Goal: Task Accomplishment & Management: Use online tool/utility

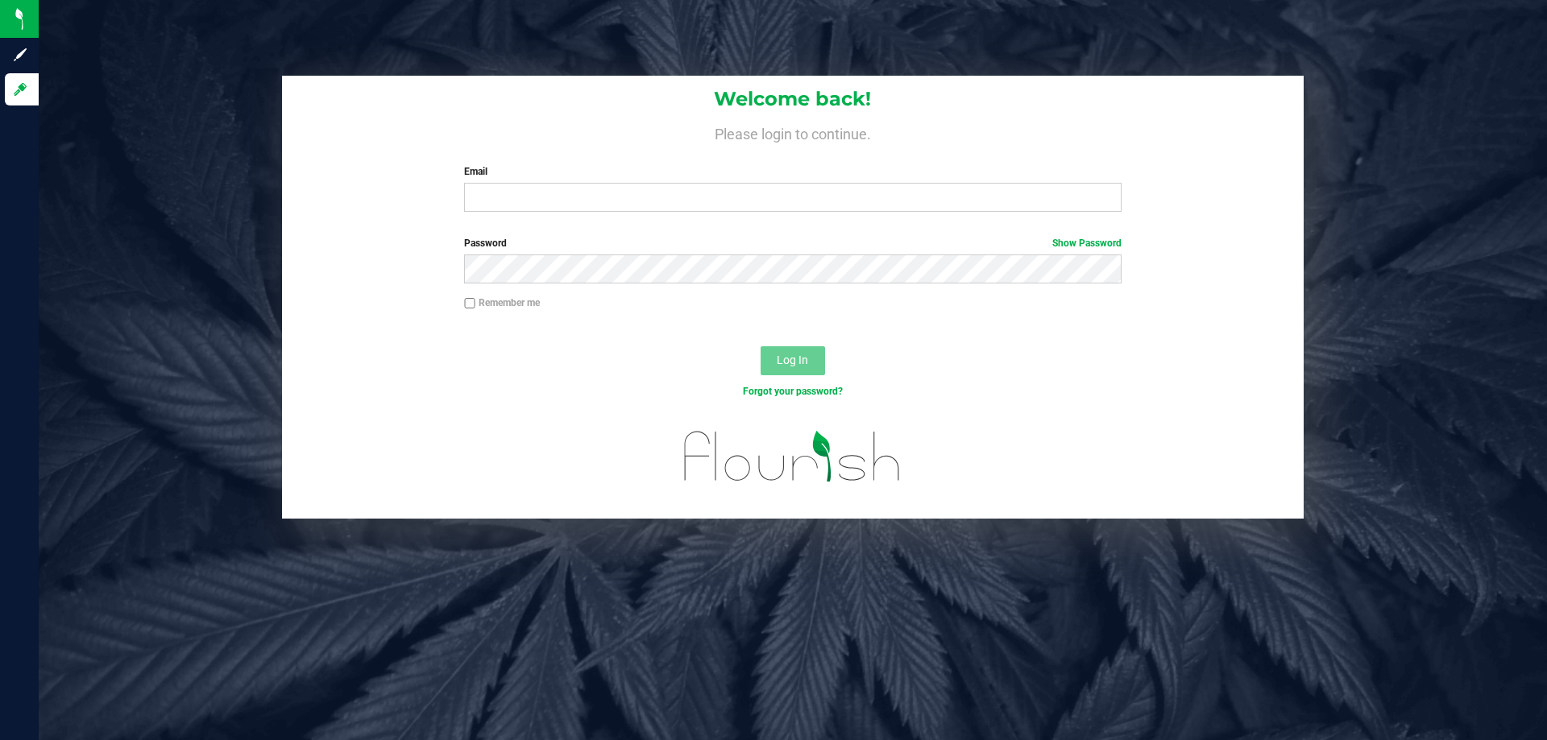
click at [541, 203] on input "Email" at bounding box center [792, 197] width 657 height 29
type input "[EMAIL_ADDRESS][DOMAIN_NAME]"
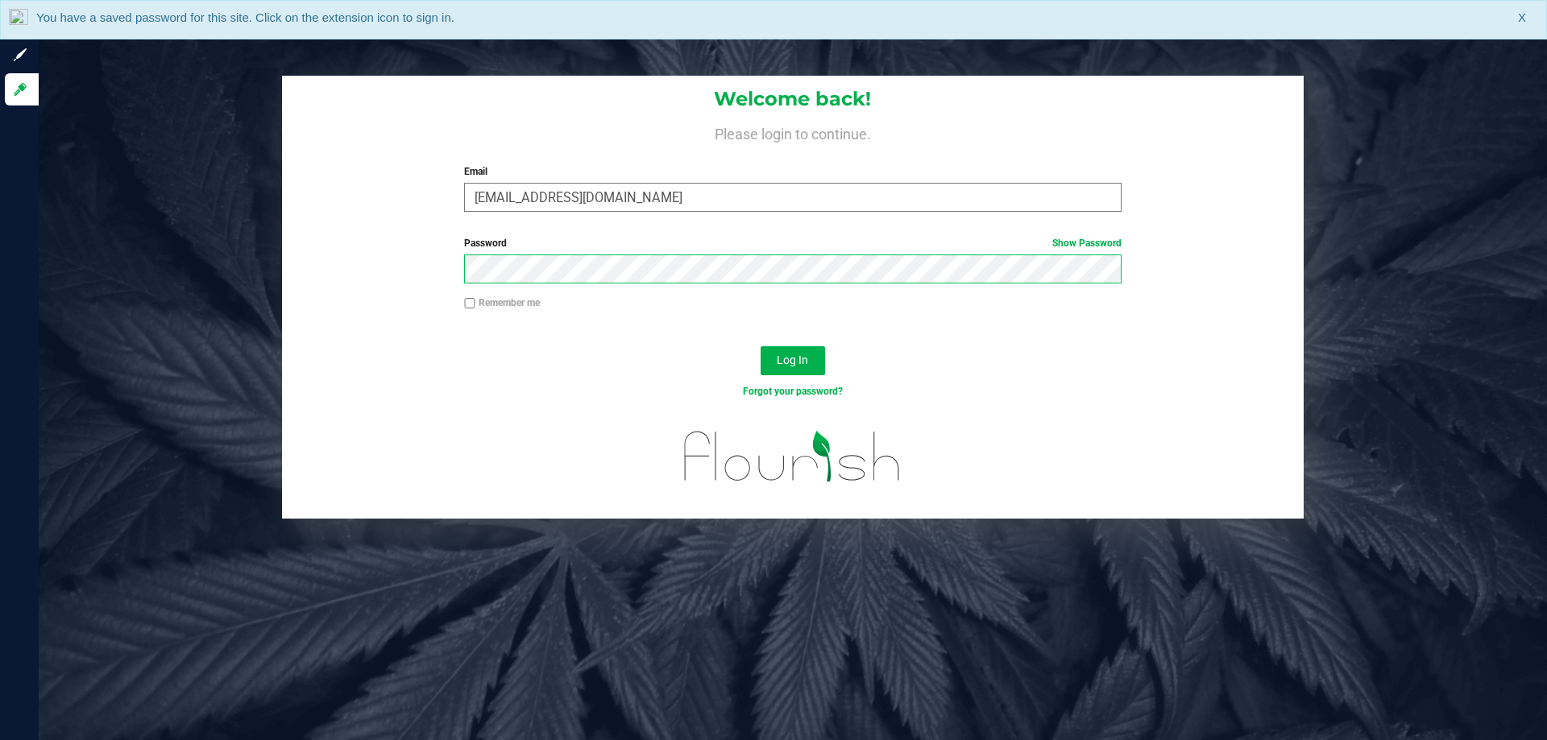
click at [761, 346] on button "Log In" at bounding box center [793, 360] width 64 height 29
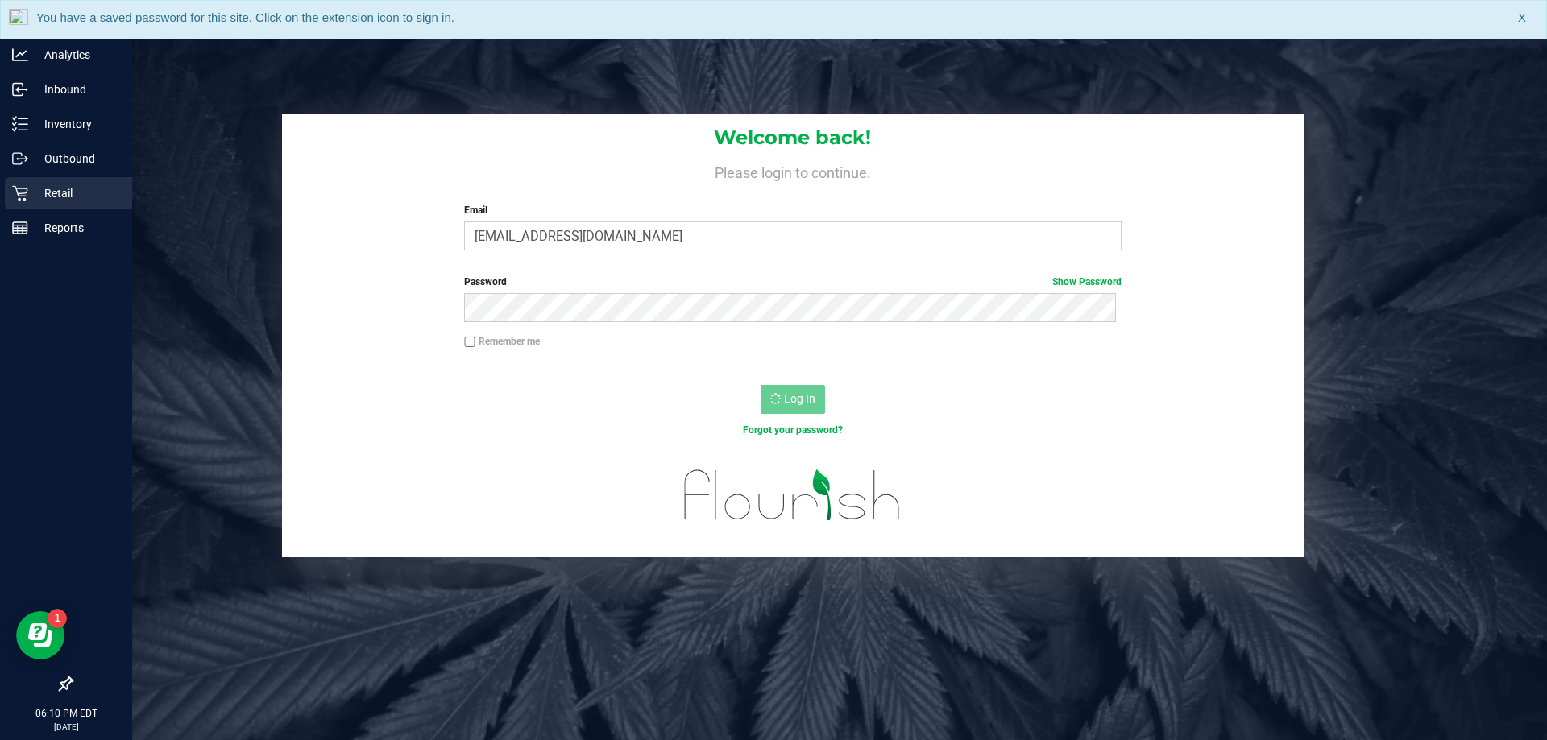
click at [20, 185] on div "Retail" at bounding box center [68, 193] width 127 height 32
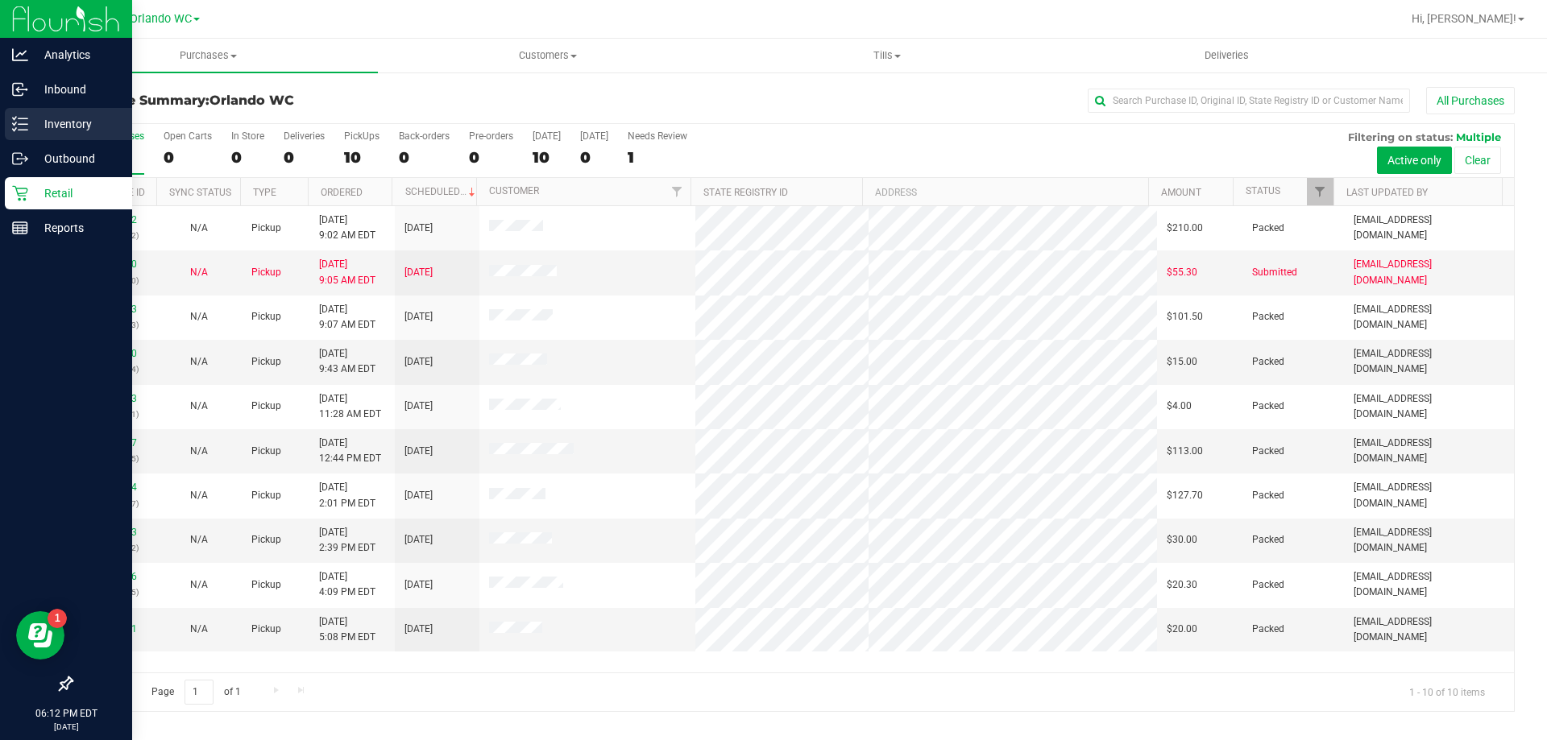
click at [50, 133] on p "Inventory" at bounding box center [76, 123] width 97 height 19
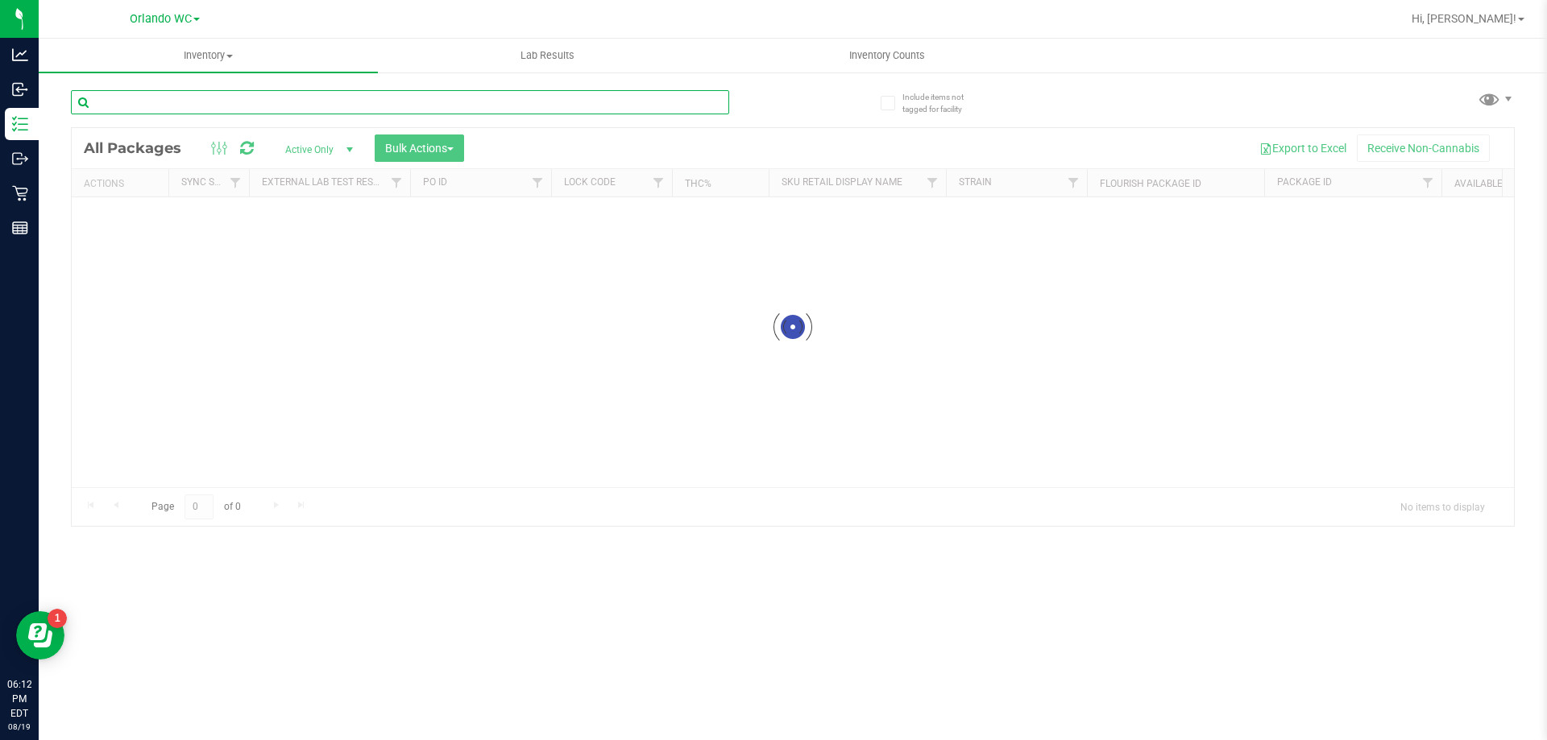
click at [232, 99] on input "text" at bounding box center [400, 102] width 658 height 24
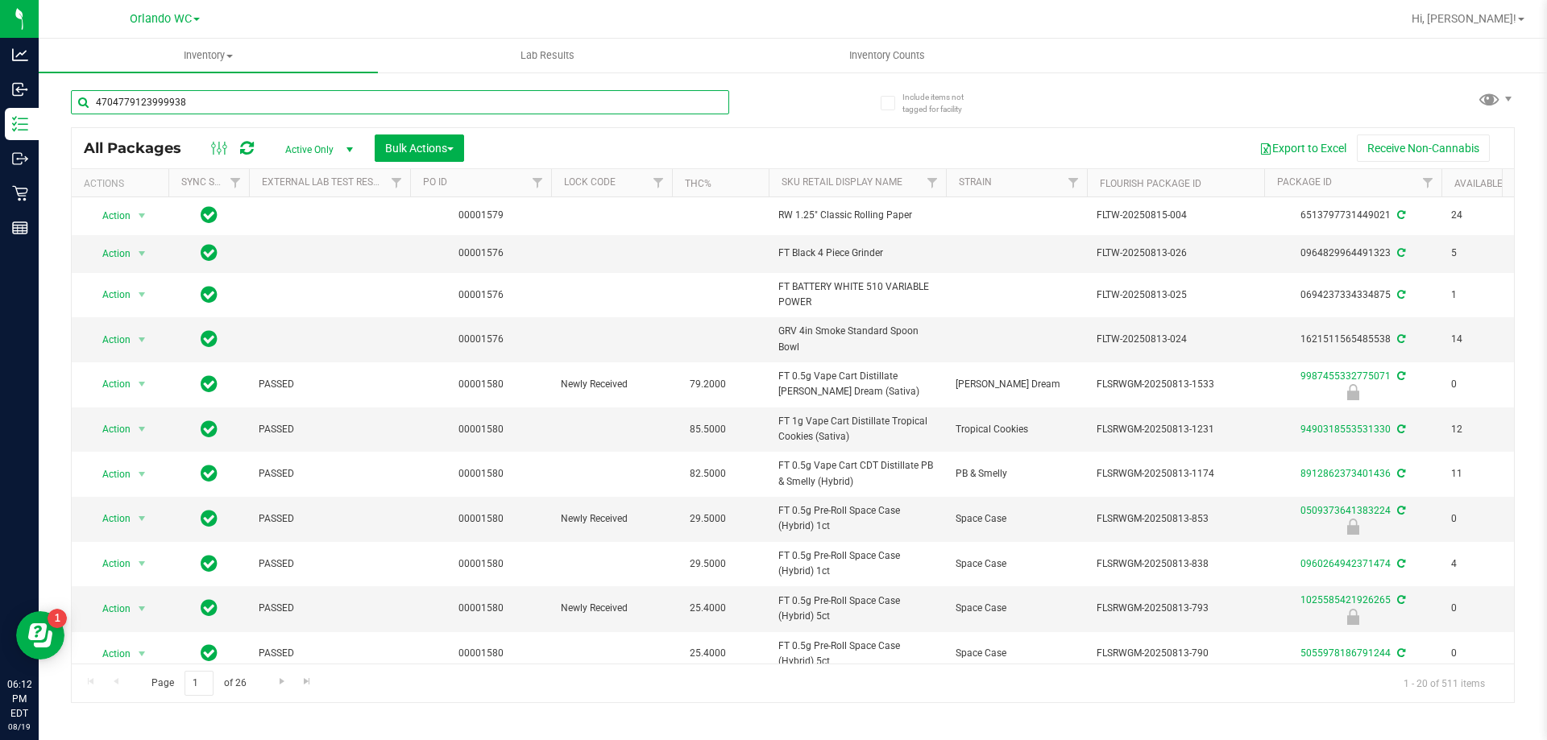
type input "4704779123999938"
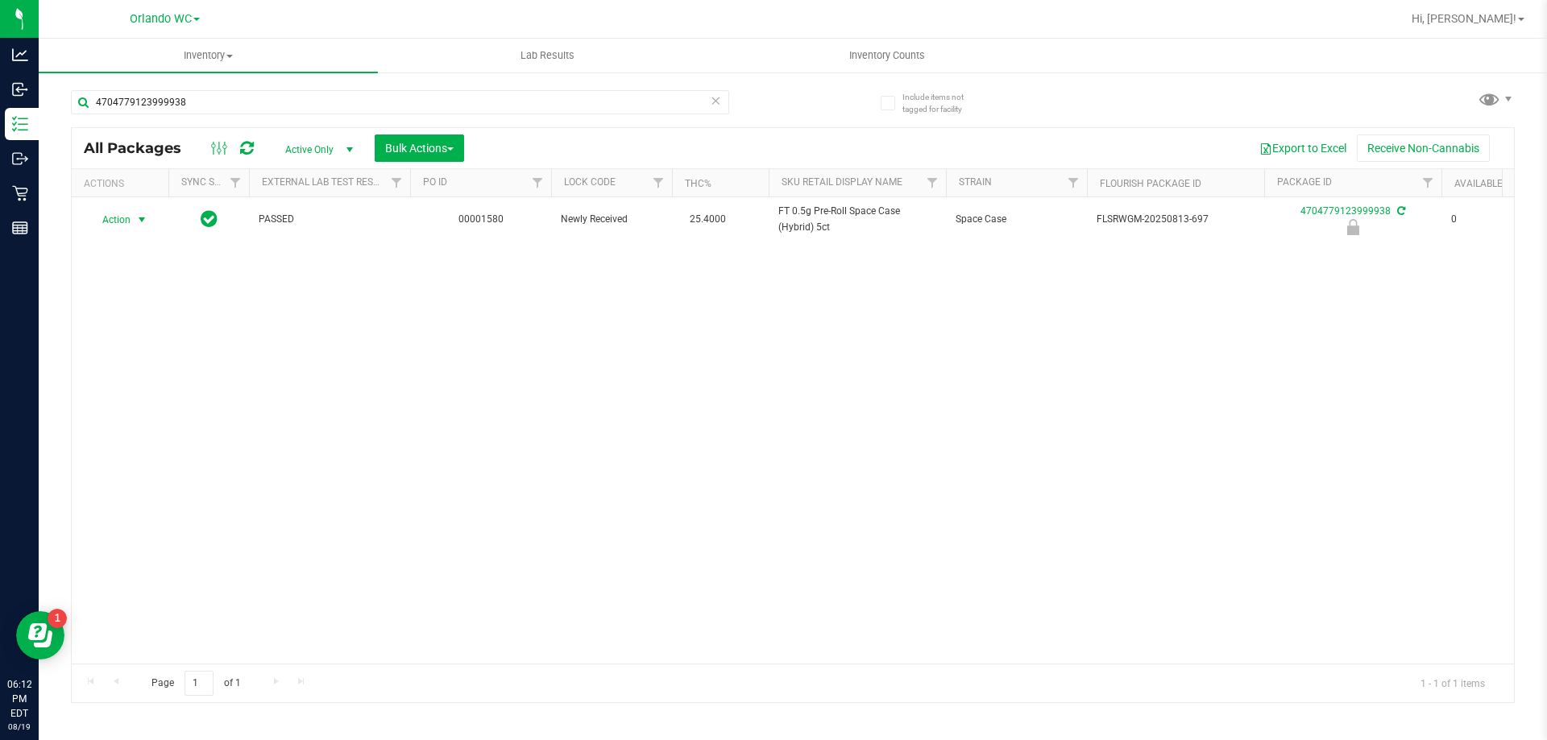
click at [134, 218] on span "select" at bounding box center [142, 220] width 20 height 23
click at [156, 399] on li "Unlock package" at bounding box center [140, 411] width 103 height 24
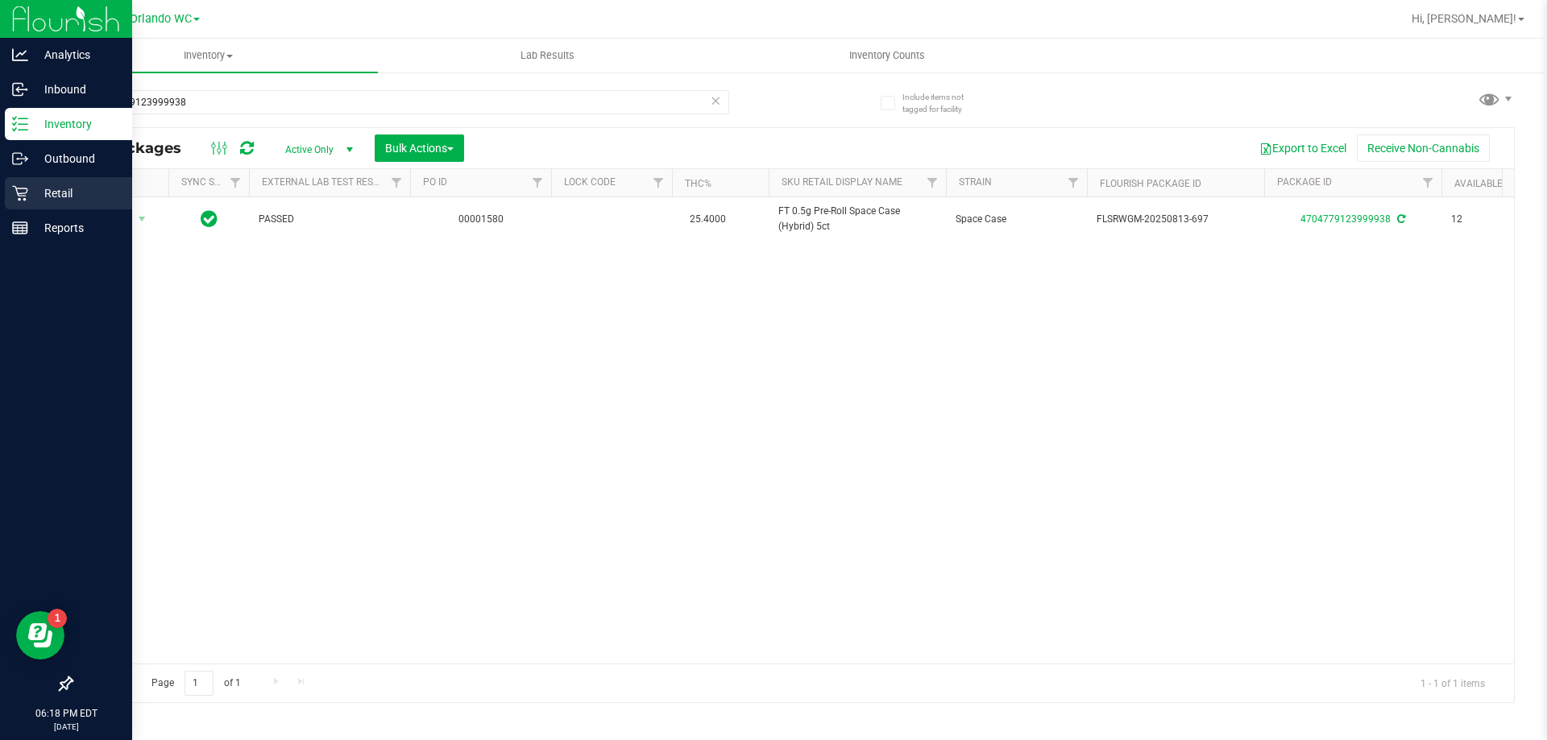
click at [12, 191] on icon at bounding box center [20, 193] width 16 height 16
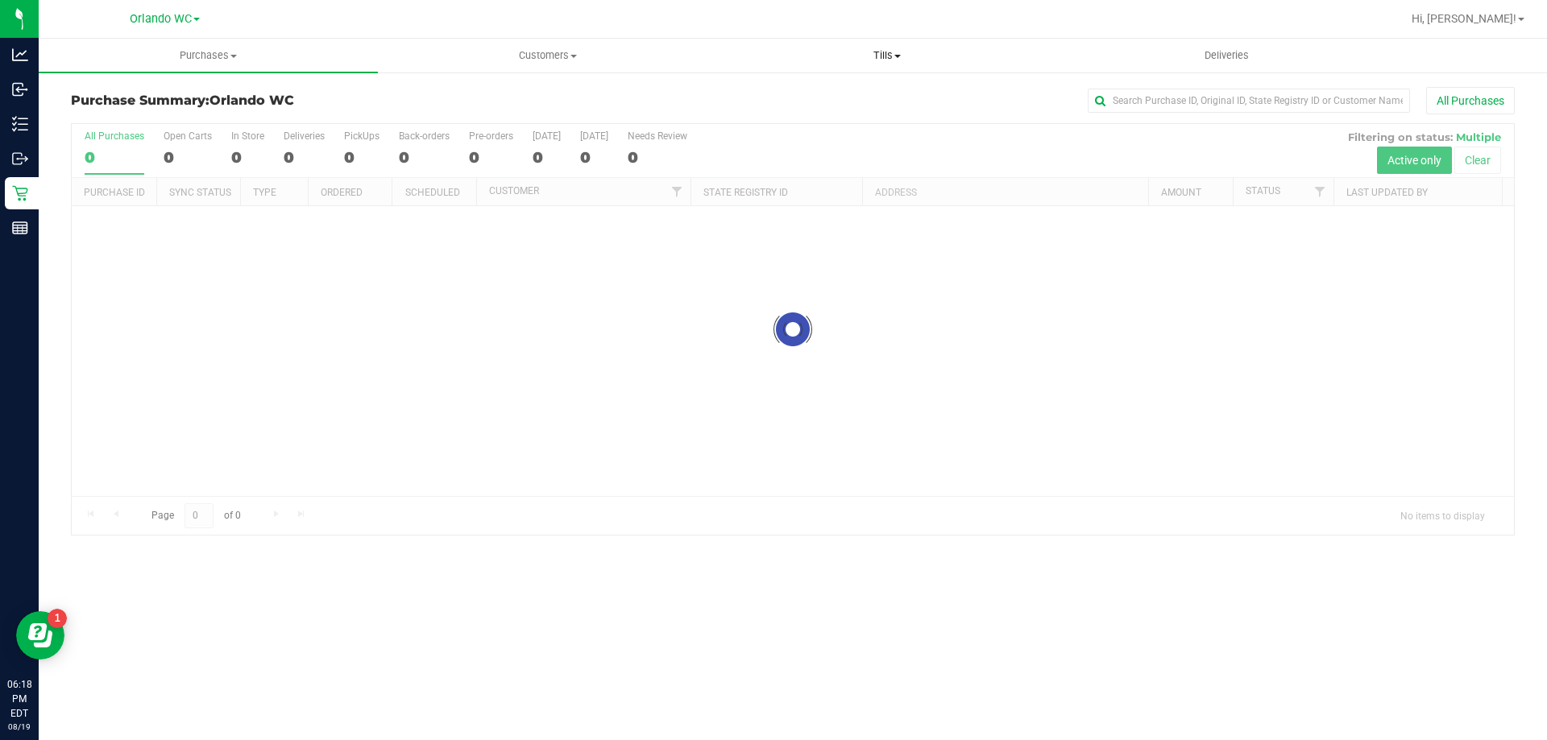
click at [827, 44] on uib-tab-heading "Tills Manage tills Reconcile e-payments" at bounding box center [887, 55] width 338 height 32
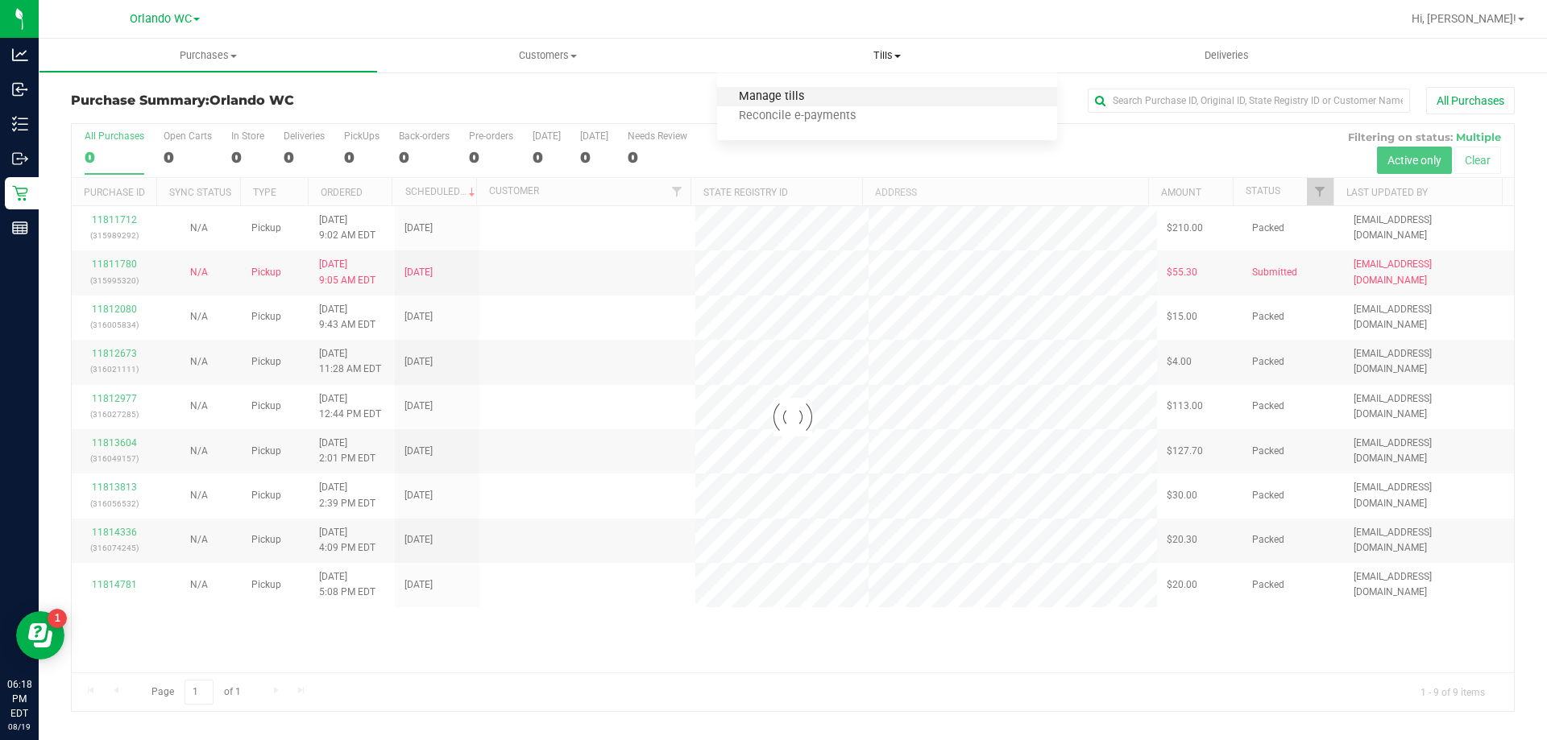
click at [807, 98] on span "Manage tills" at bounding box center [771, 97] width 109 height 14
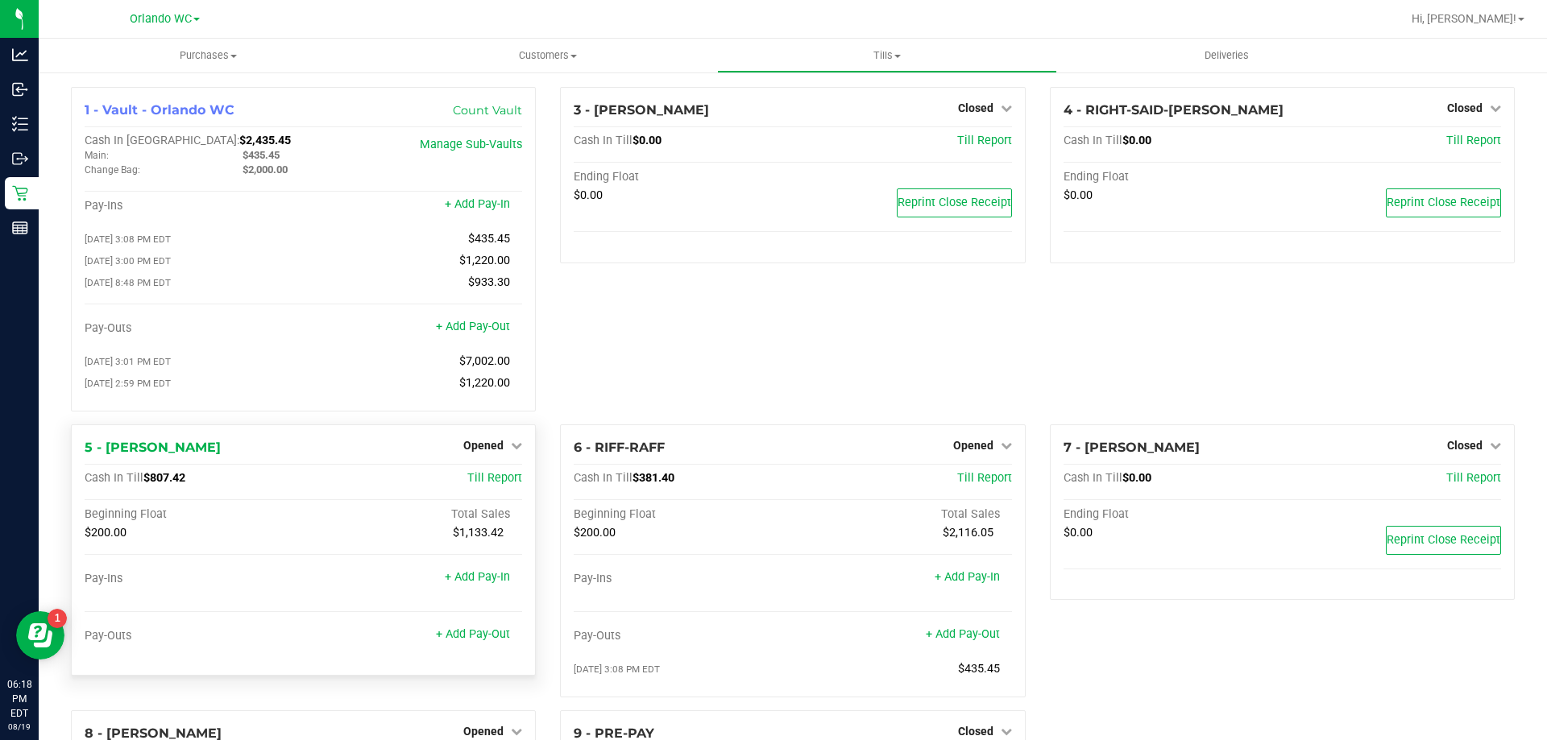
click at [501, 455] on div "Opened" at bounding box center [492, 445] width 59 height 19
click at [483, 442] on div "Opened" at bounding box center [492, 445] width 59 height 19
click at [476, 452] on span "Opened" at bounding box center [483, 445] width 40 height 13
click at [492, 485] on link "Close Till" at bounding box center [486, 478] width 44 height 13
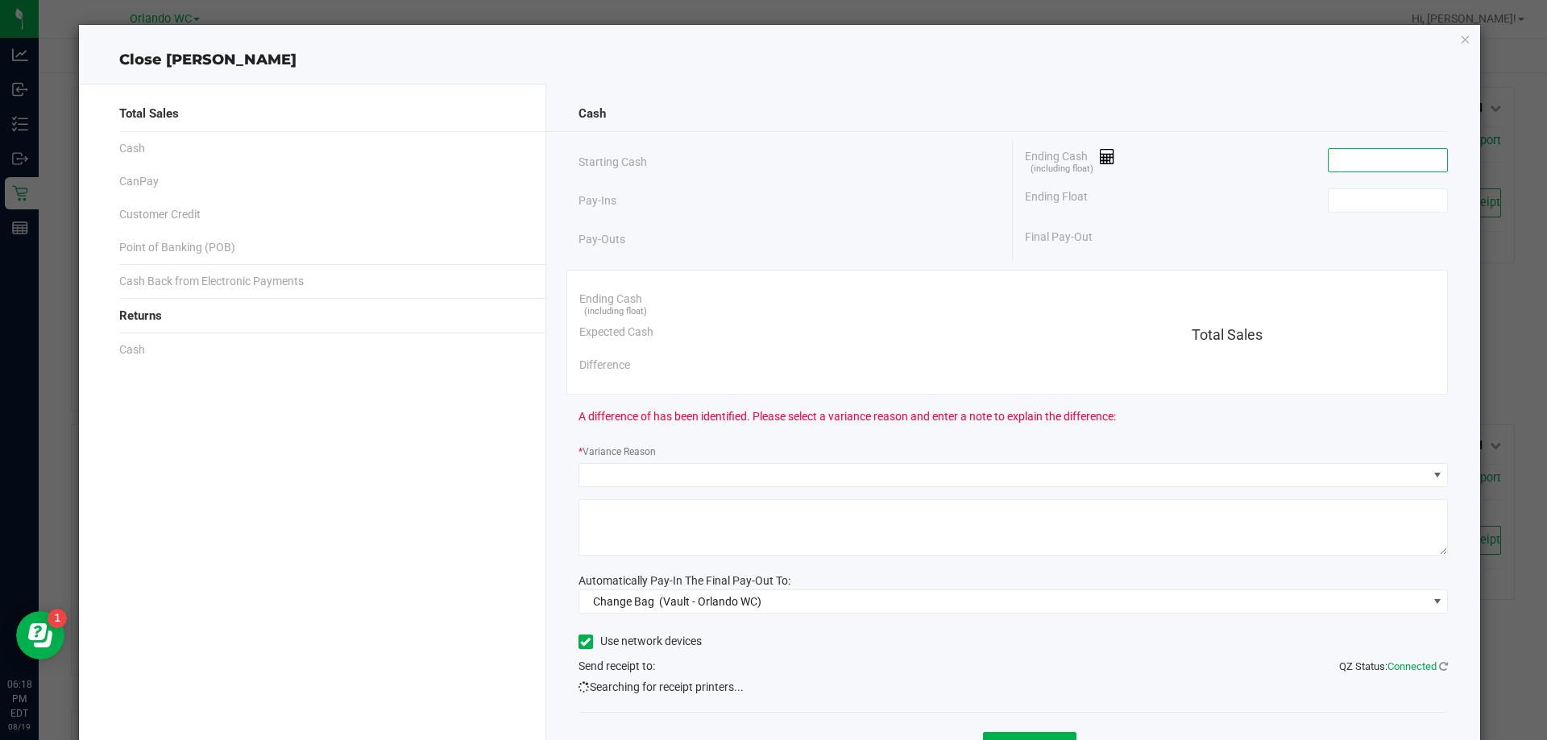
click at [1378, 149] on input at bounding box center [1388, 160] width 118 height 23
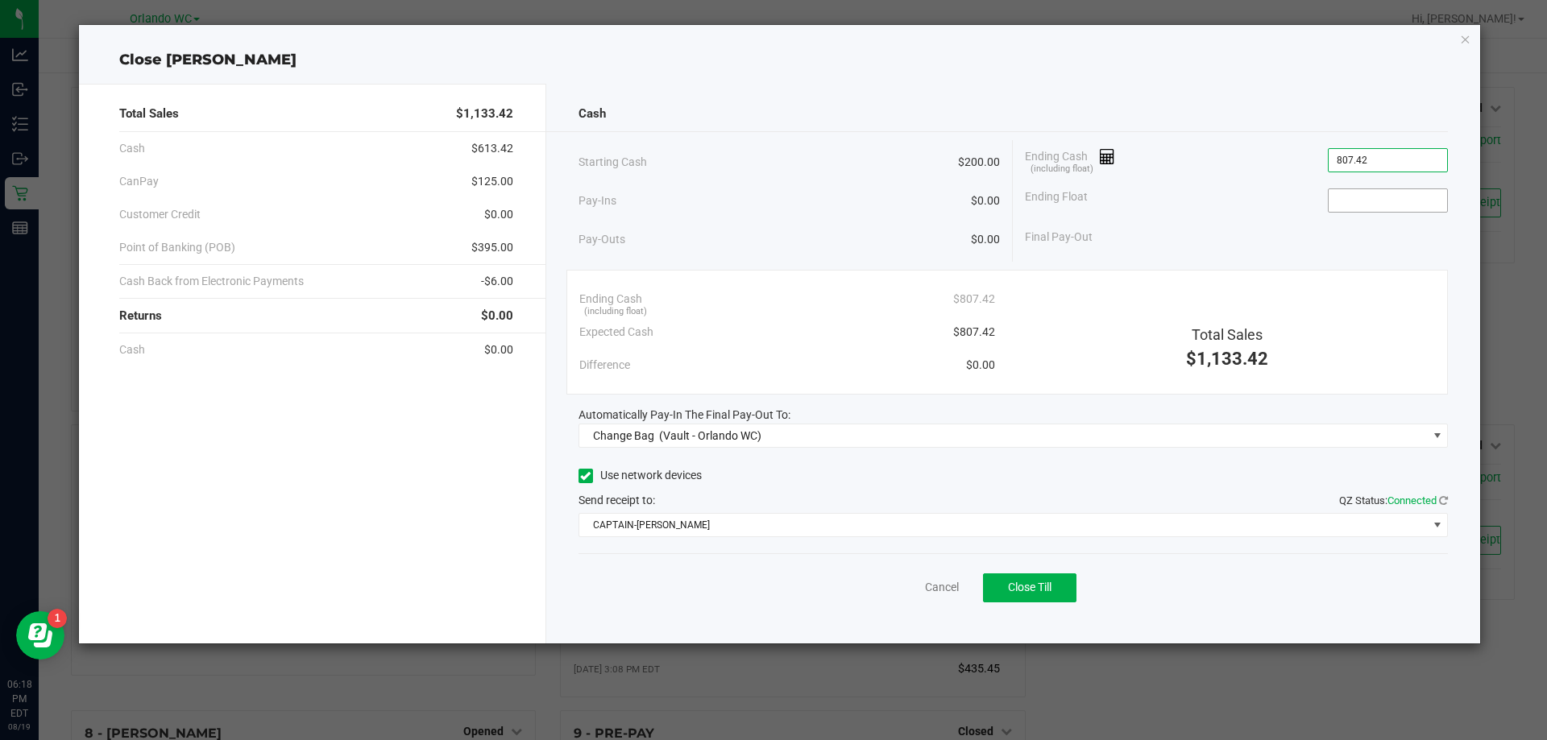
type input "$807.42"
click at [1375, 209] on input at bounding box center [1388, 200] width 118 height 23
type input "$200.00"
click at [1209, 250] on div "Final Pay-Out $607.42" at bounding box center [1236, 237] width 423 height 33
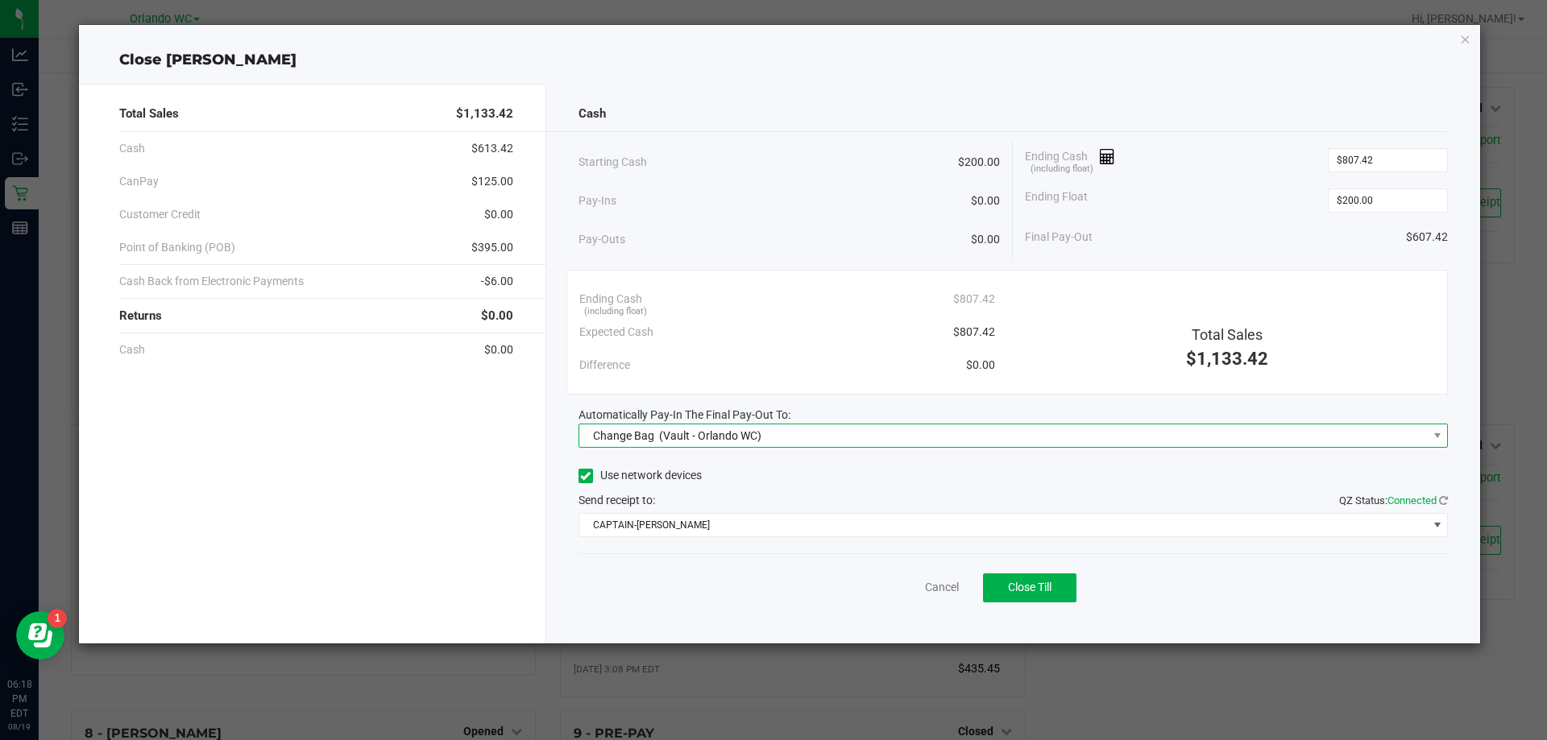
click at [780, 431] on span "Change Bag (Vault - Orlando WC)" at bounding box center [1003, 436] width 848 height 23
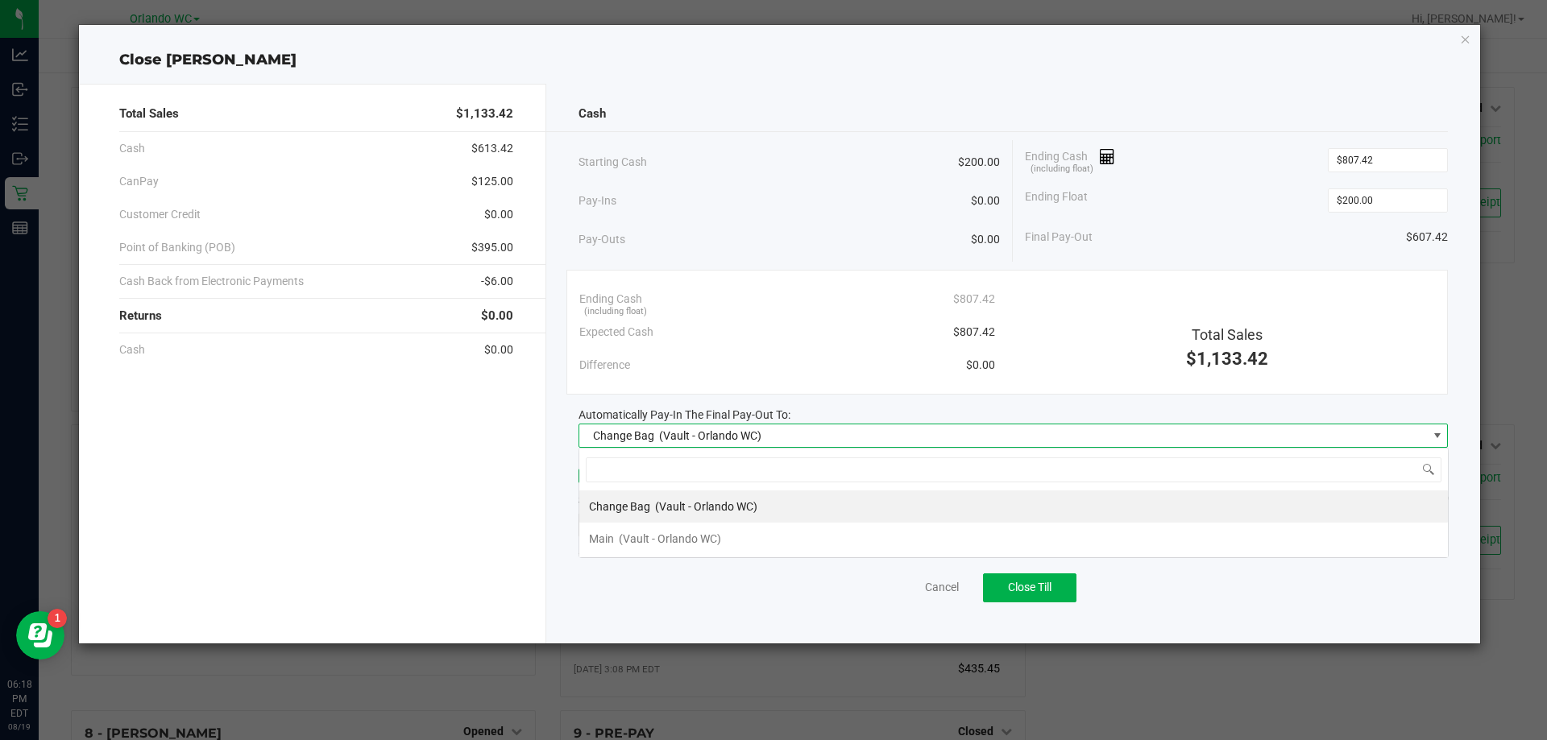
scroll to position [24, 869]
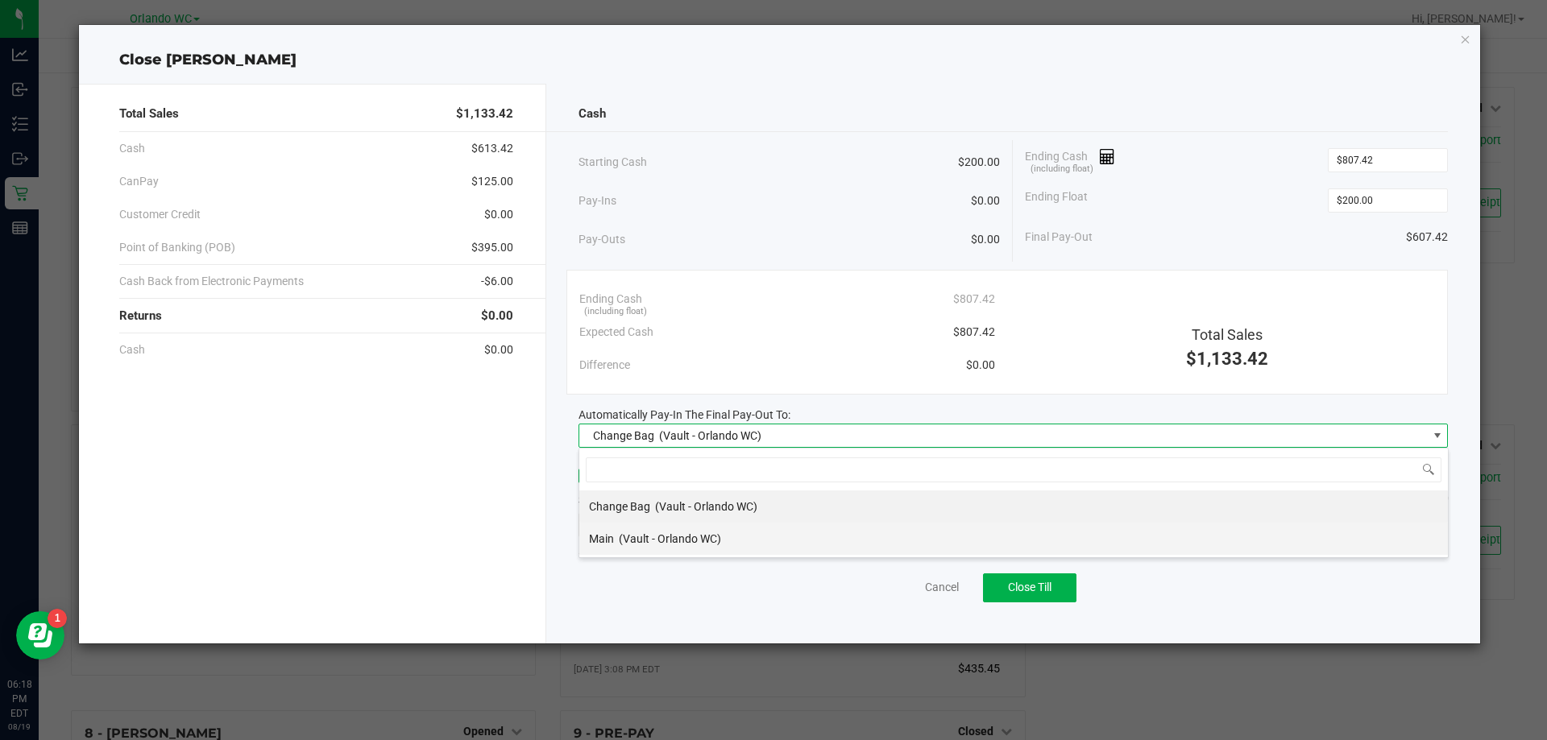
click at [658, 533] on span "(Vault - Orlando WC)" at bounding box center [670, 539] width 102 height 13
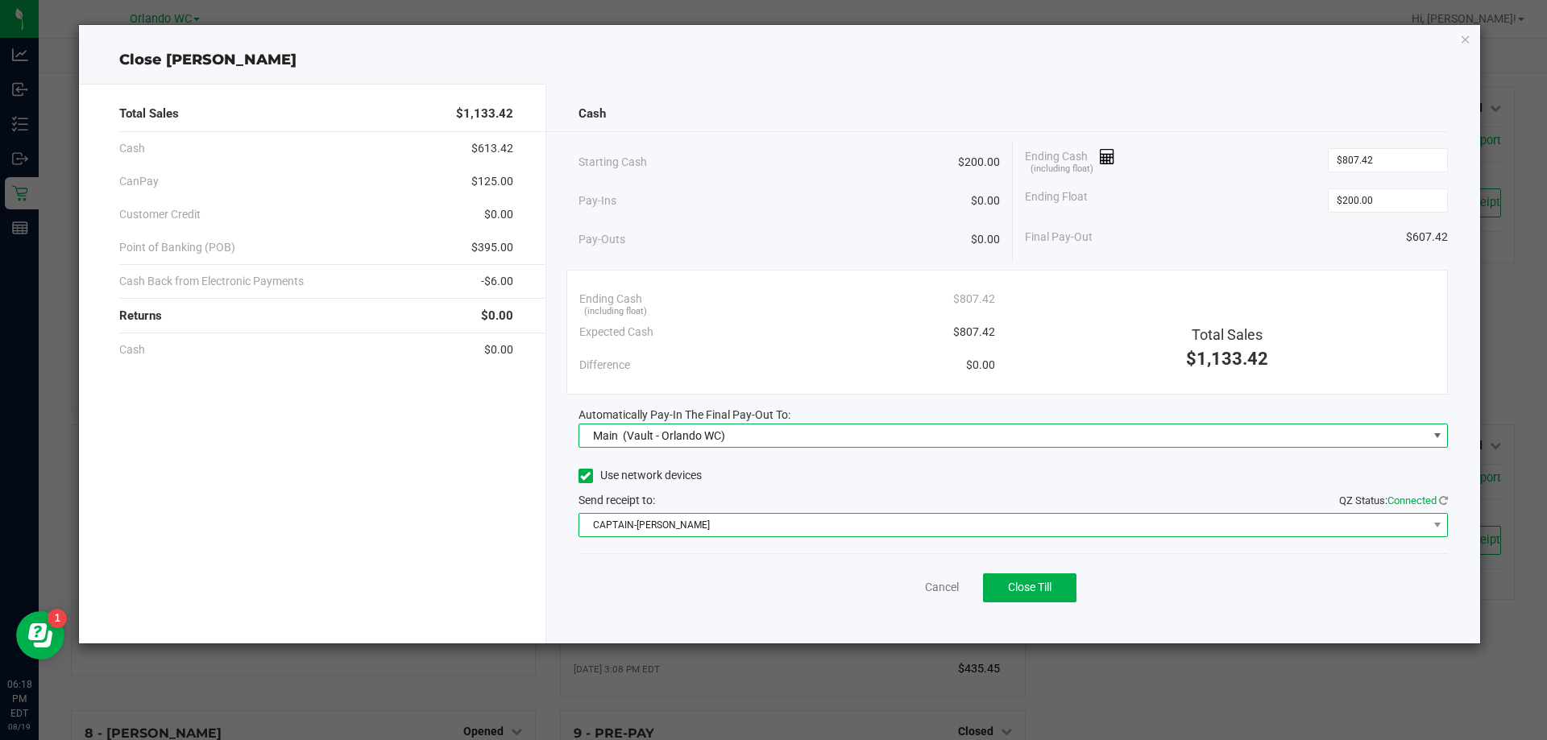
click at [686, 519] on span "CAPTAIN-KANGA" at bounding box center [1003, 525] width 848 height 23
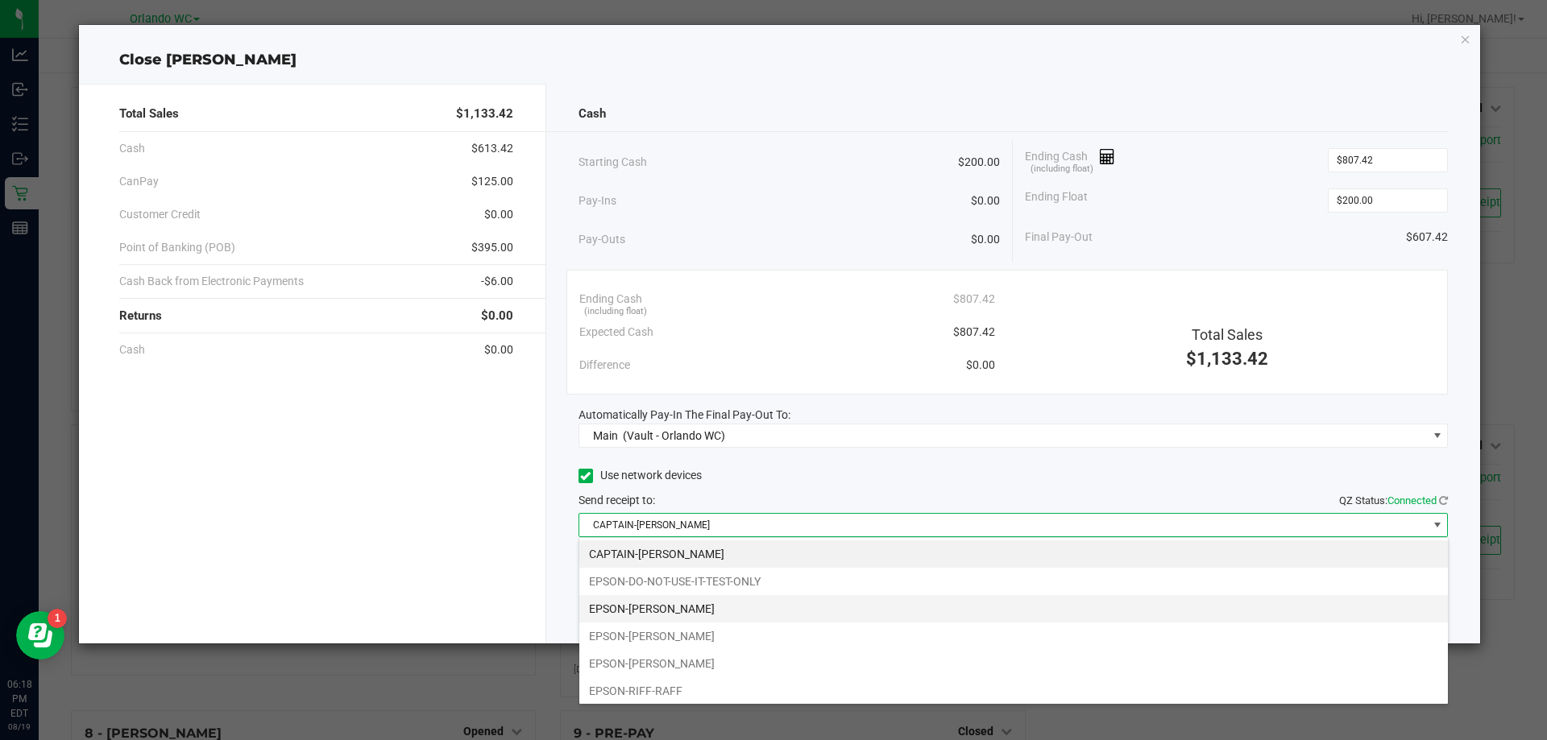
click at [717, 619] on li "EPSON-JASON-DERULO" at bounding box center [1013, 608] width 869 height 27
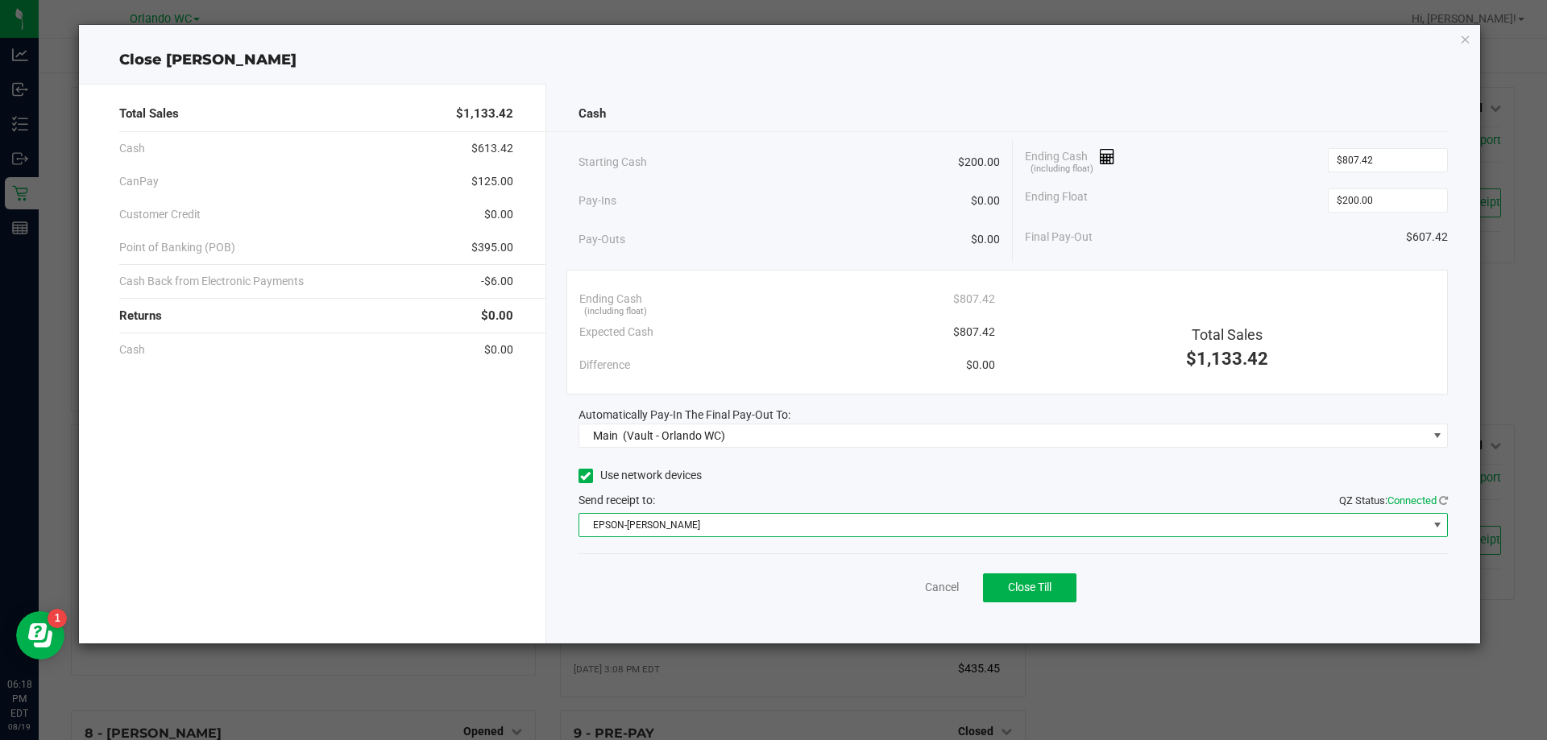
click at [767, 251] on div "Pay-Outs $0.00" at bounding box center [789, 240] width 422 height 44
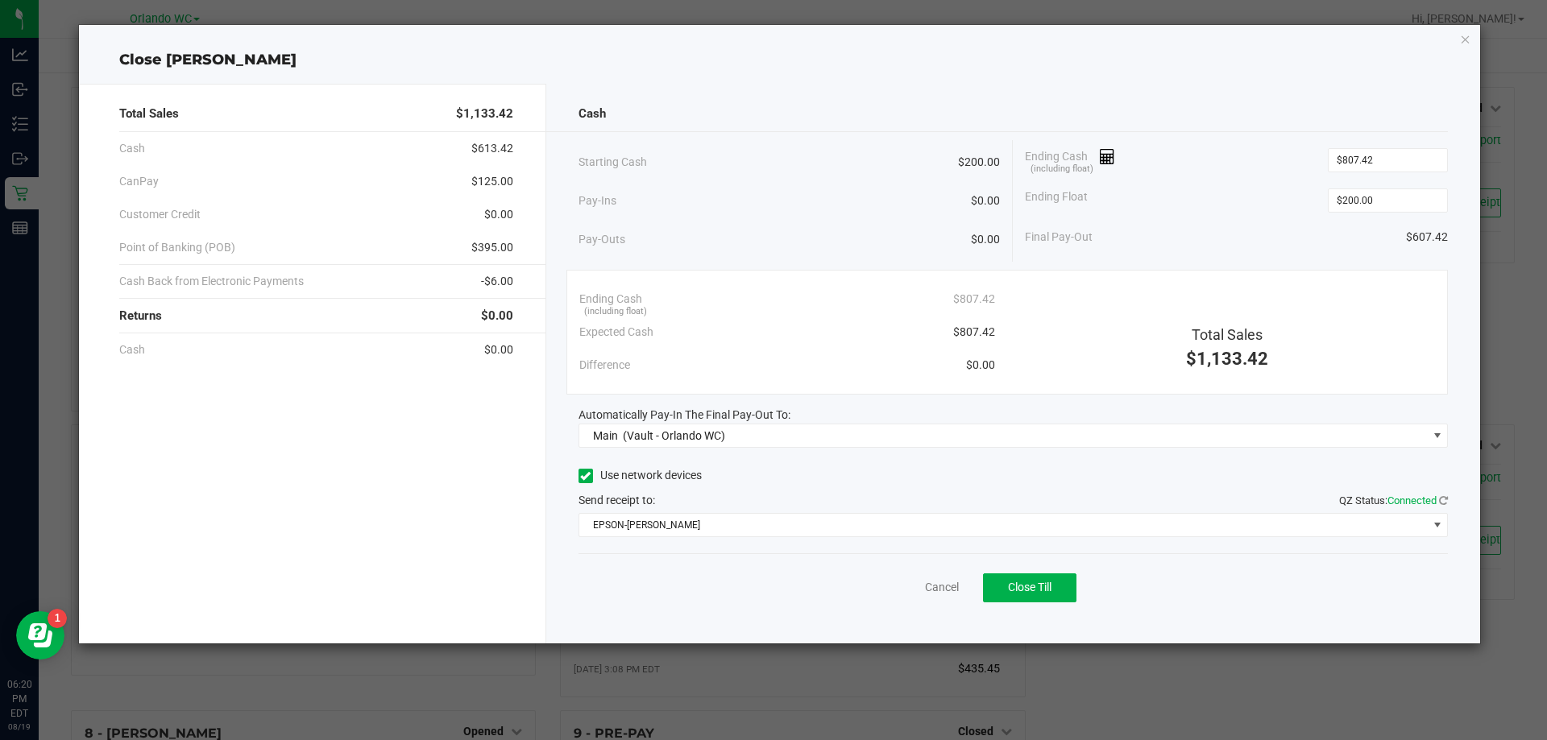
click at [819, 252] on div "Pay-Outs $0.00" at bounding box center [789, 240] width 422 height 44
click at [1015, 592] on span "Close Till" at bounding box center [1030, 587] width 44 height 13
click at [887, 588] on link "Dismiss" at bounding box center [906, 587] width 39 height 17
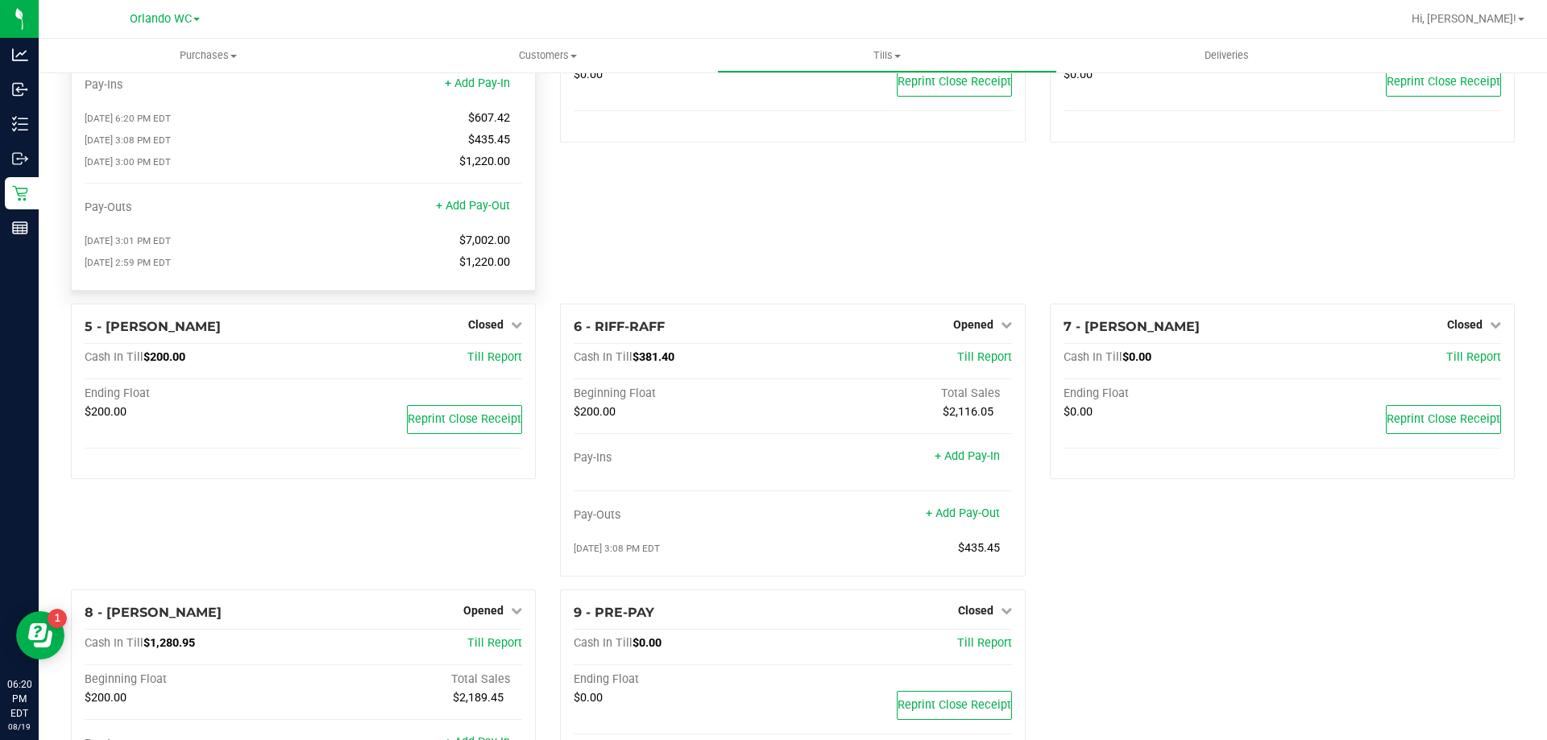
scroll to position [0, 0]
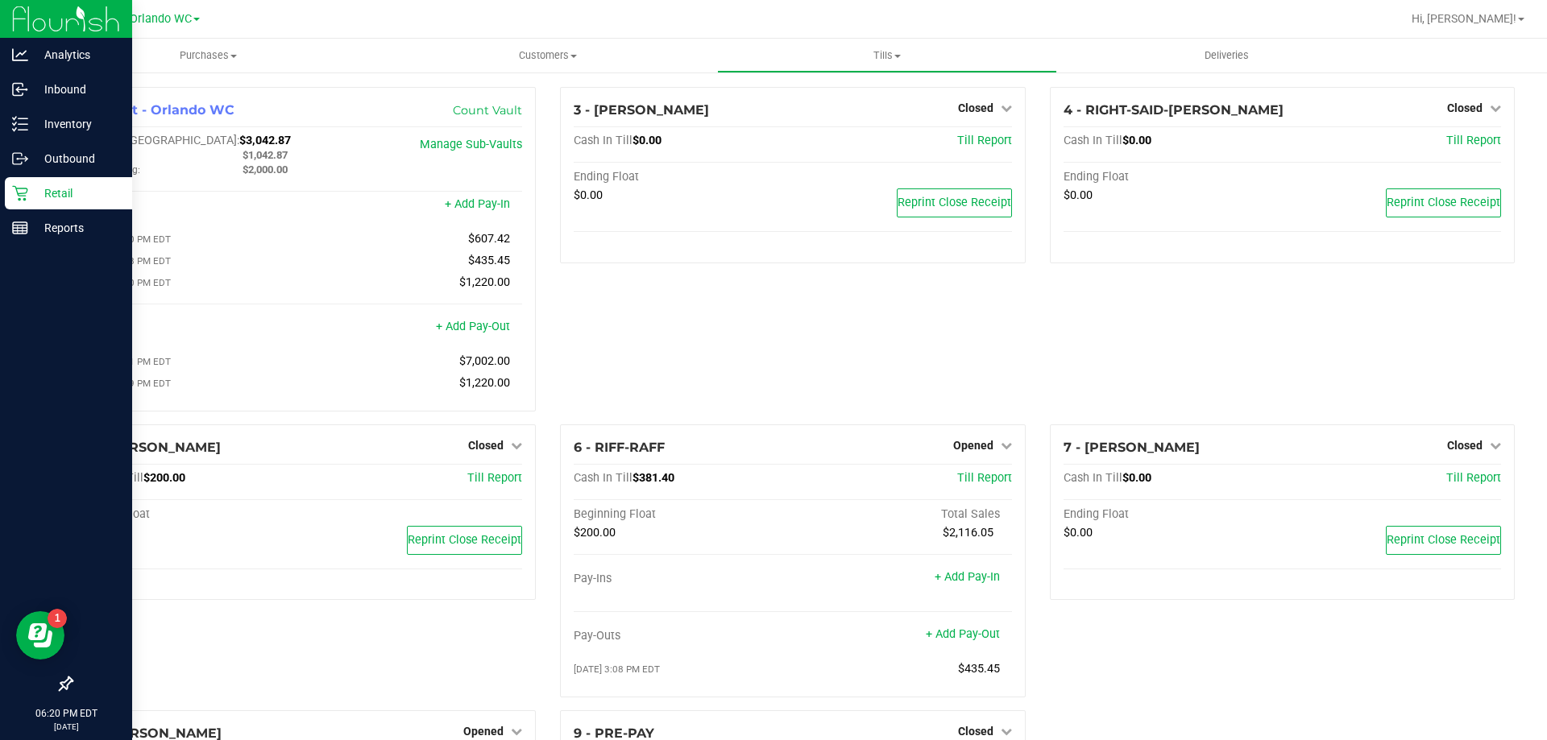
click at [10, 189] on div "Retail" at bounding box center [68, 193] width 127 height 32
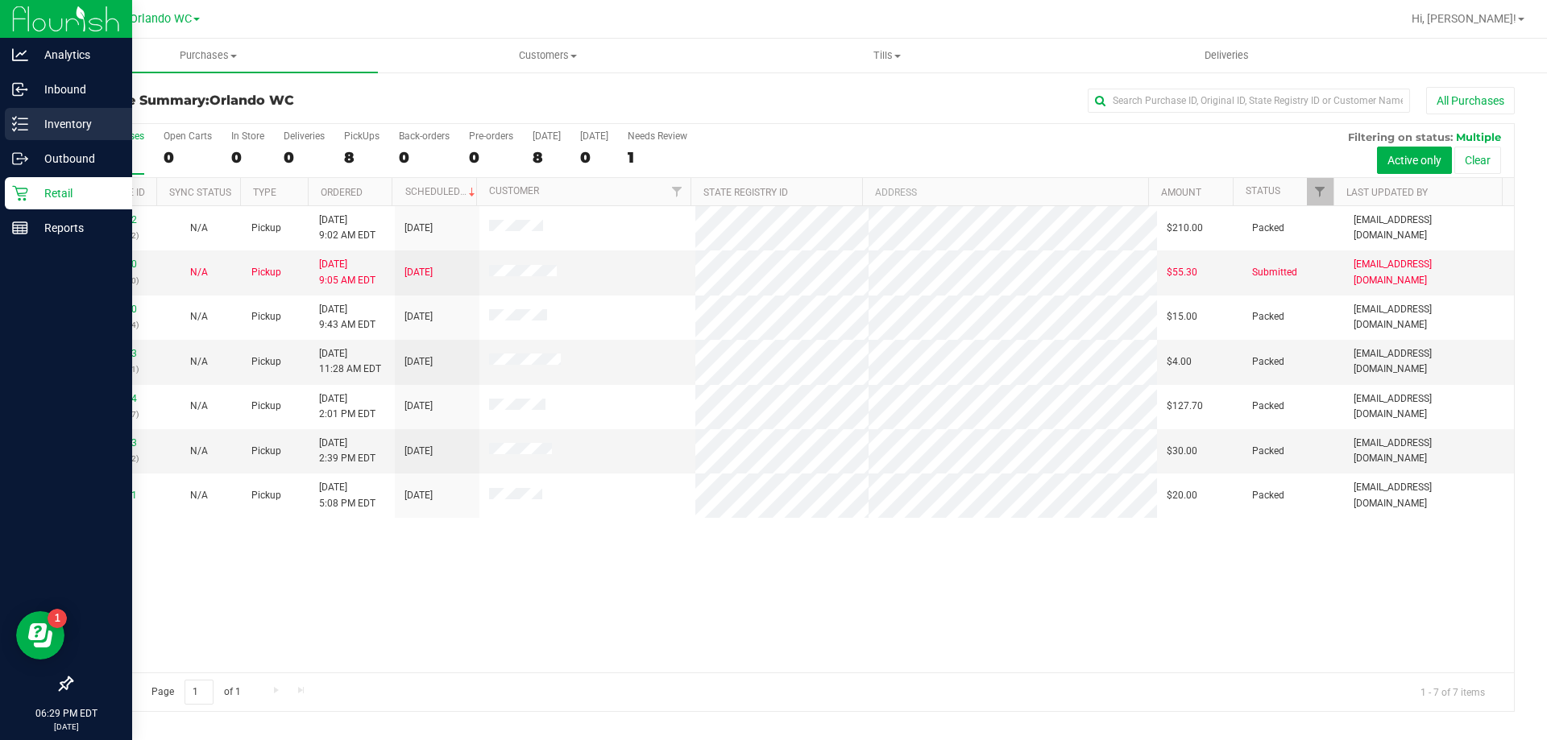
click at [44, 131] on p "Inventory" at bounding box center [76, 123] width 97 height 19
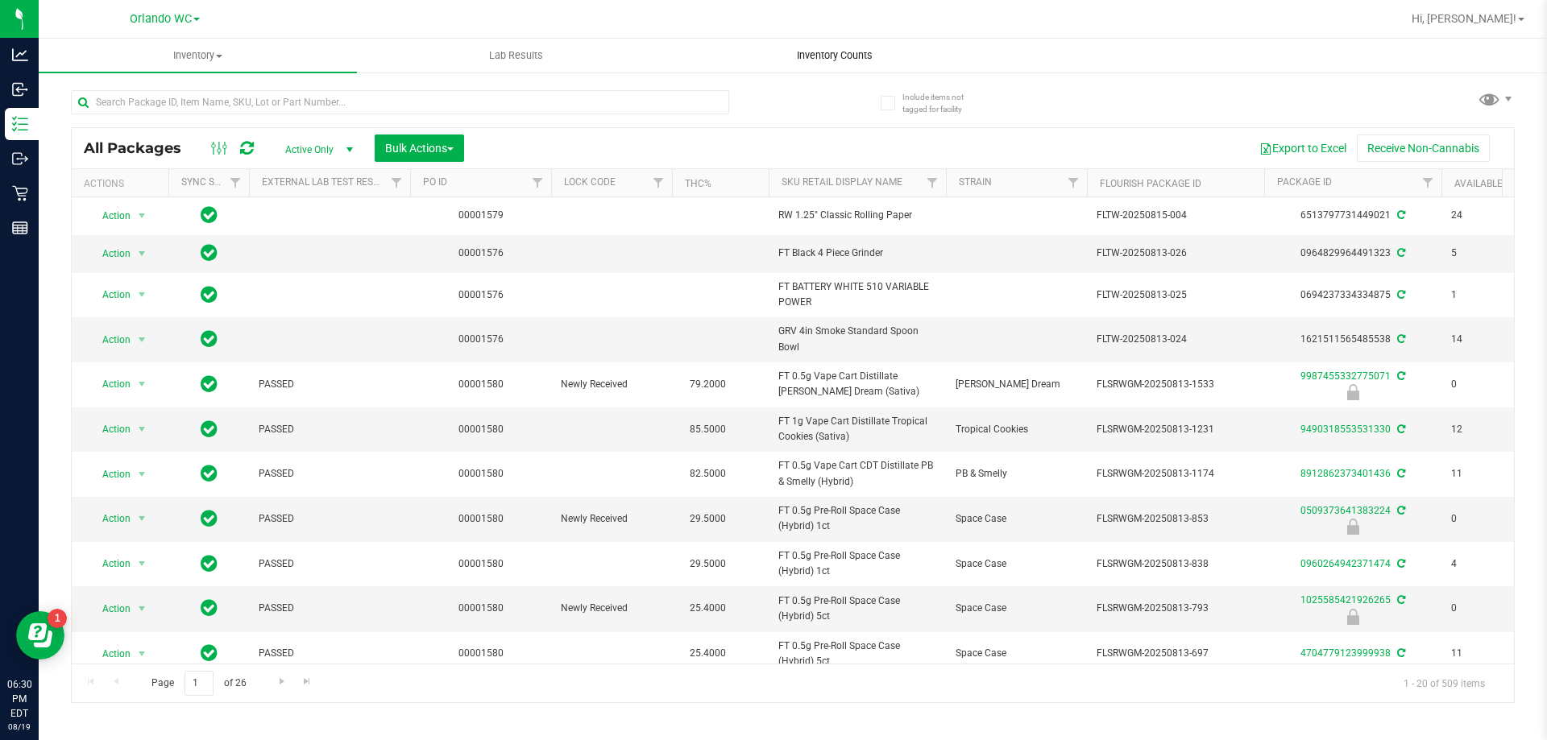
click at [820, 50] on span "Inventory Counts" at bounding box center [834, 55] width 119 height 15
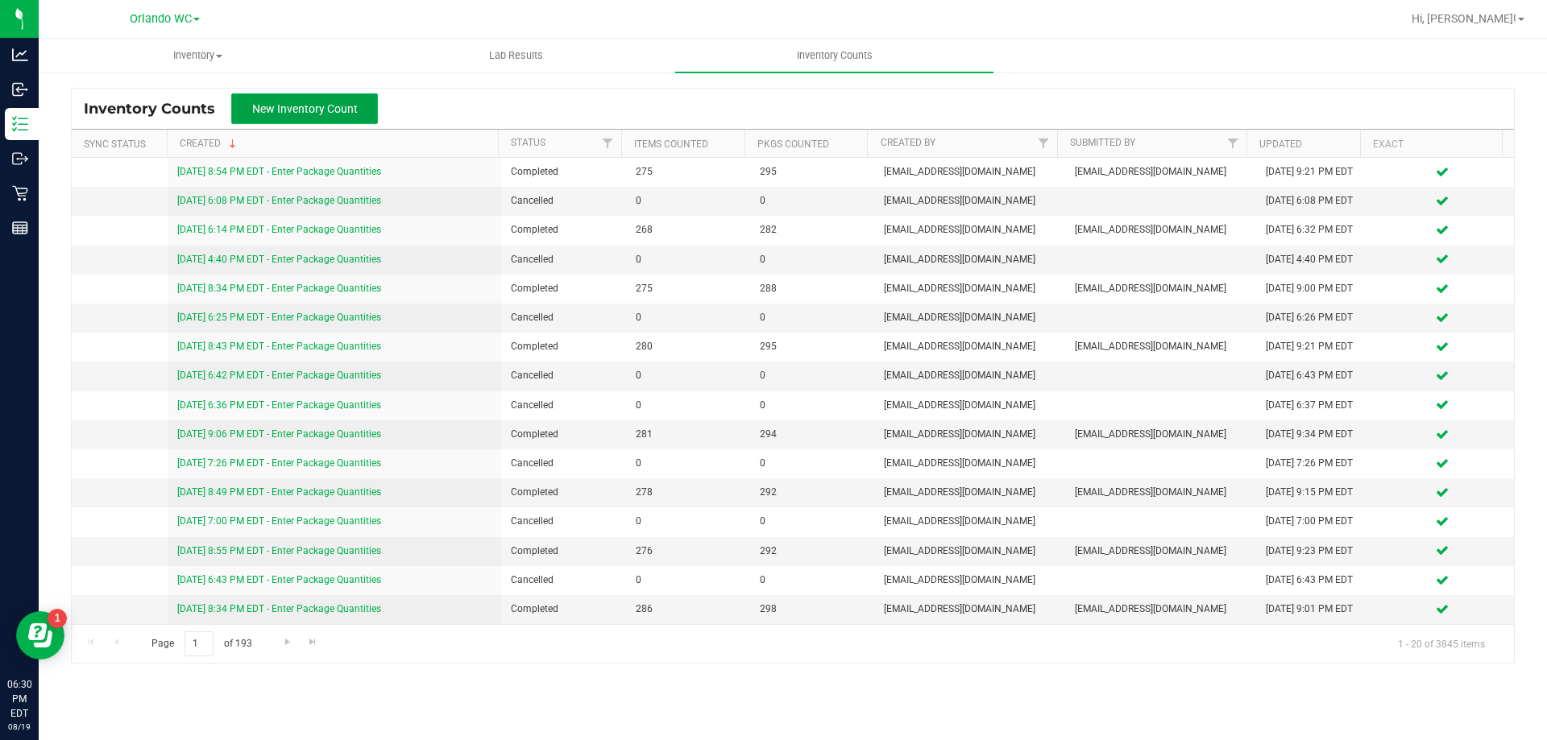
click at [346, 106] on span "New Inventory Count" at bounding box center [305, 108] width 106 height 13
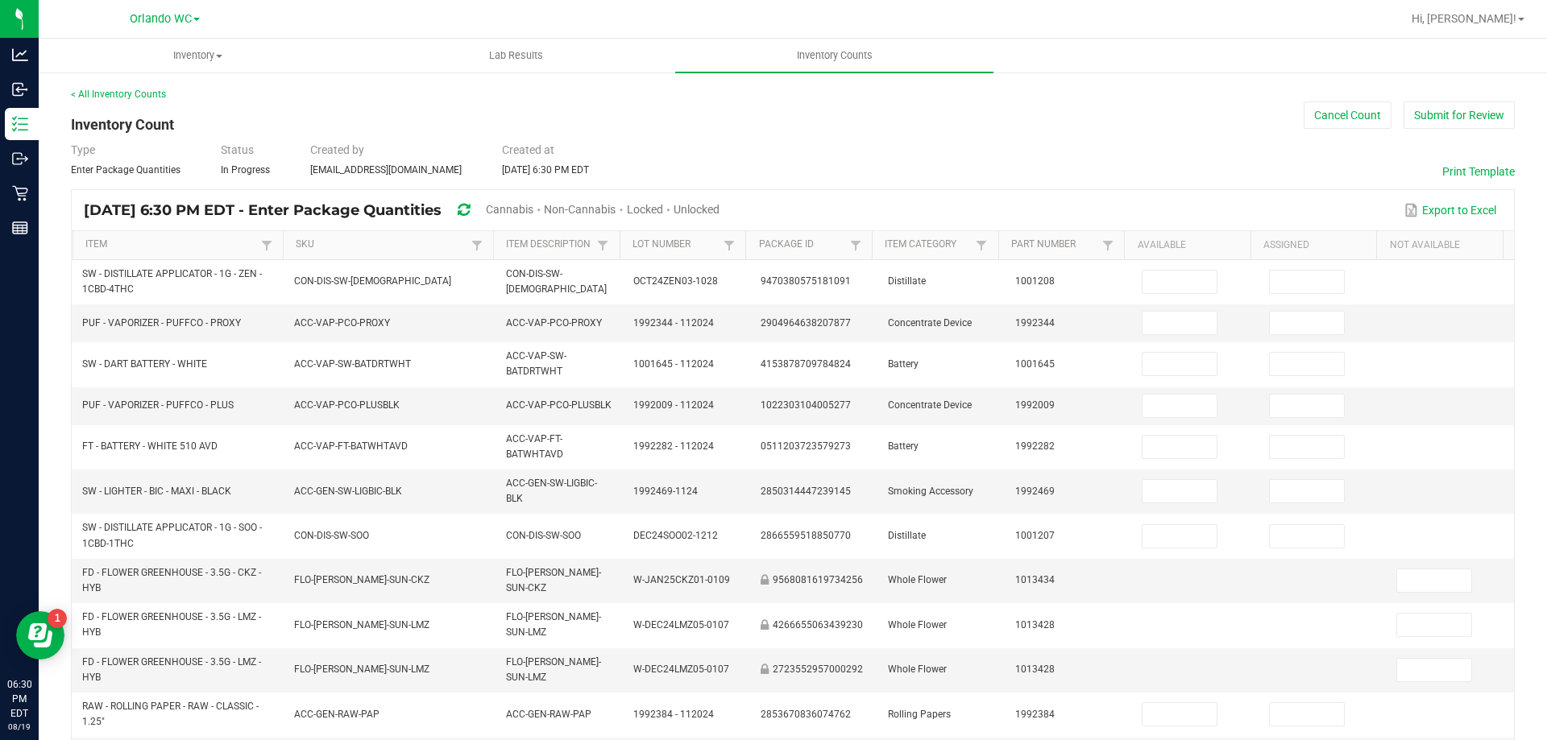
click at [533, 214] on span "Cannabis" at bounding box center [510, 209] width 48 height 13
click at [720, 211] on span "Unlocked" at bounding box center [697, 209] width 46 height 13
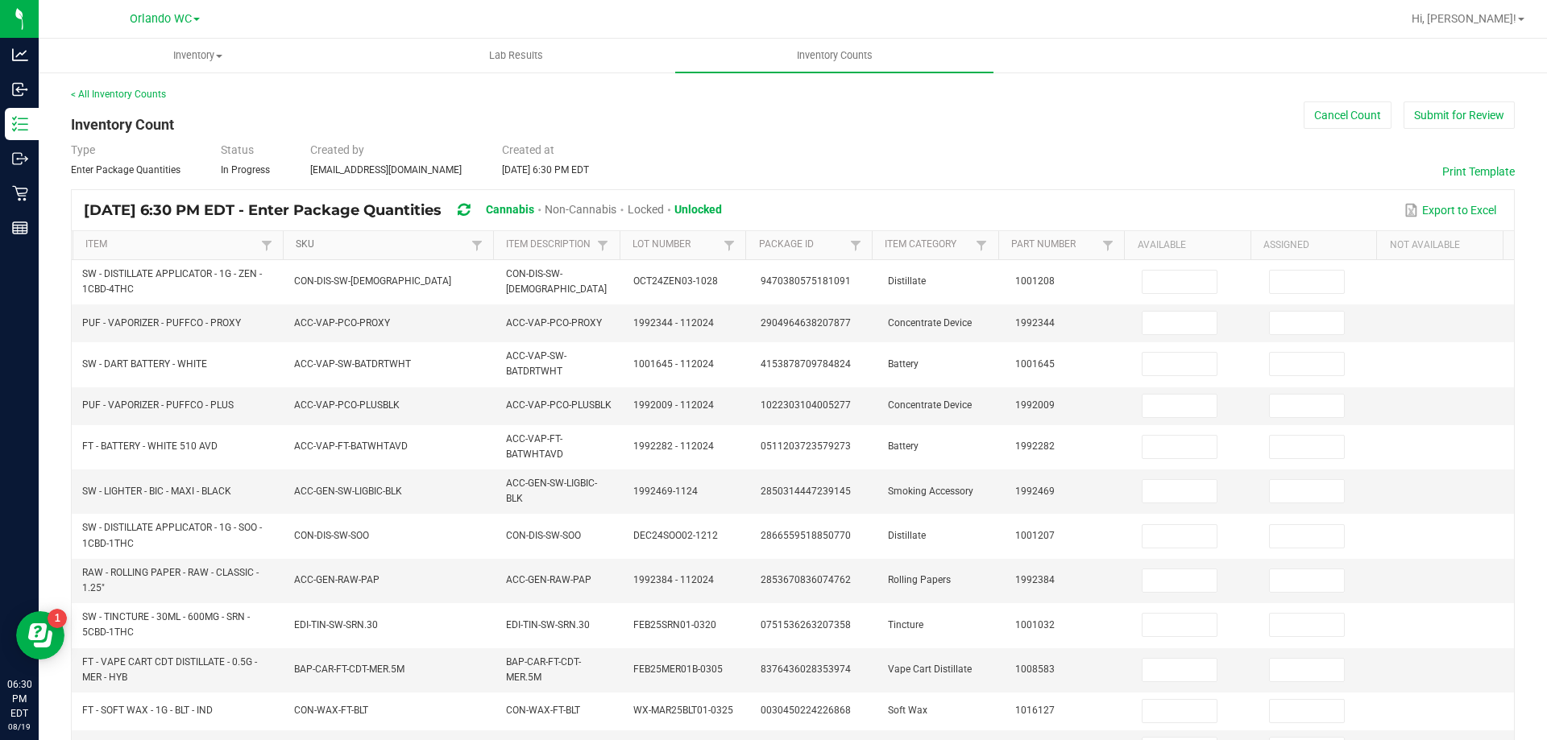
click at [332, 244] on link "SKU" at bounding box center [381, 244] width 171 height 13
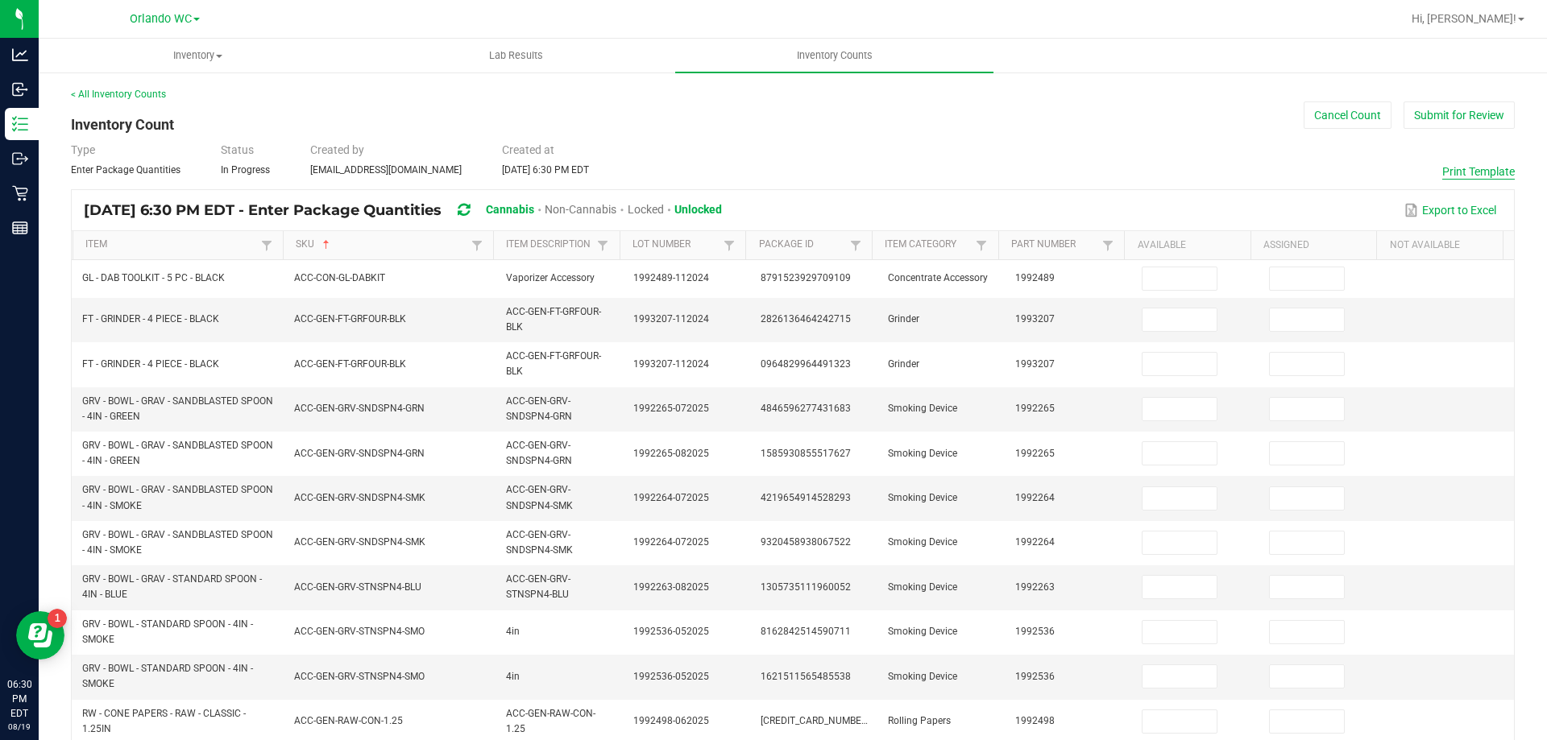
click at [1457, 172] on button "Print Template" at bounding box center [1478, 172] width 73 height 16
click at [1321, 111] on button "Cancel Count" at bounding box center [1348, 115] width 88 height 27
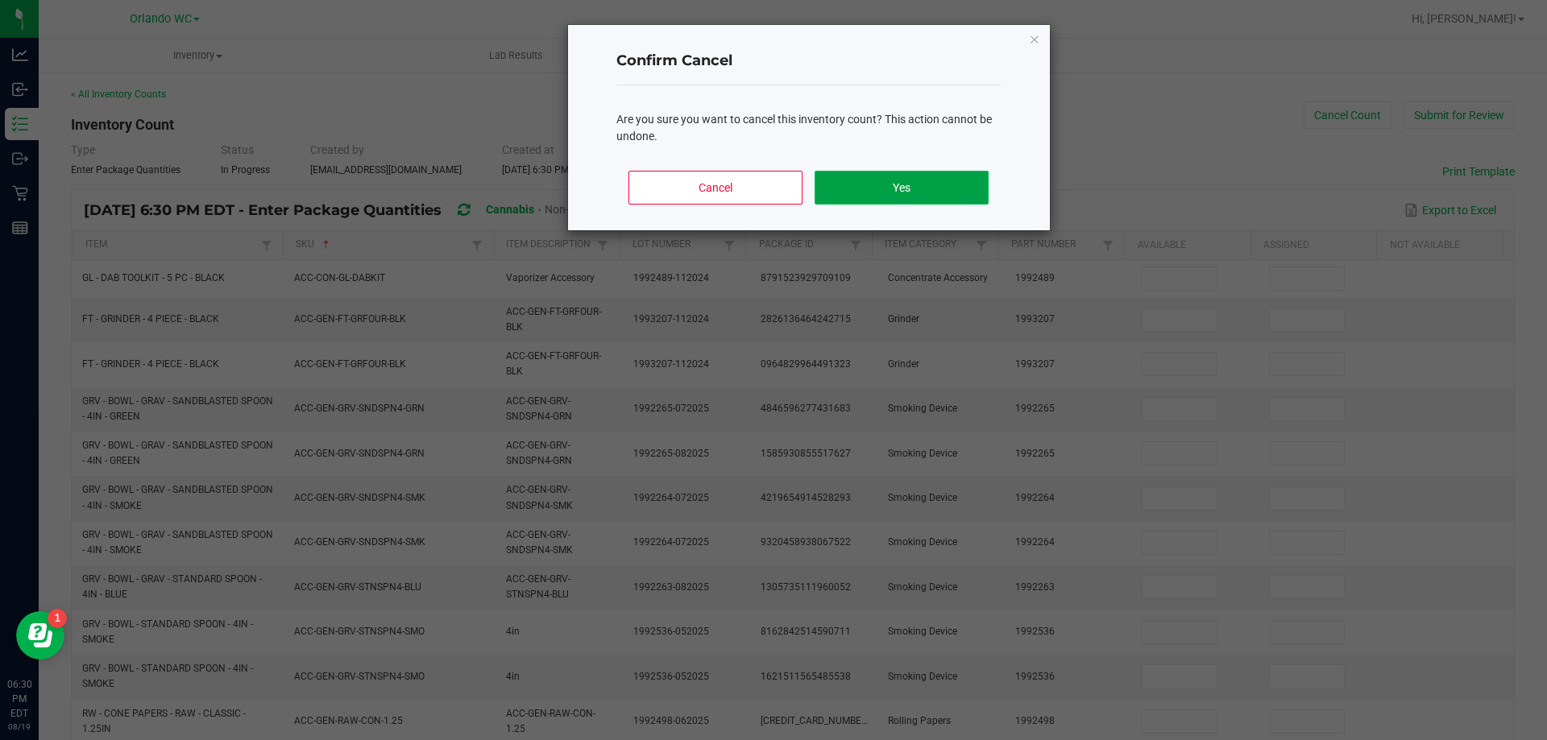
click at [862, 201] on button "Yes" at bounding box center [901, 188] width 173 height 34
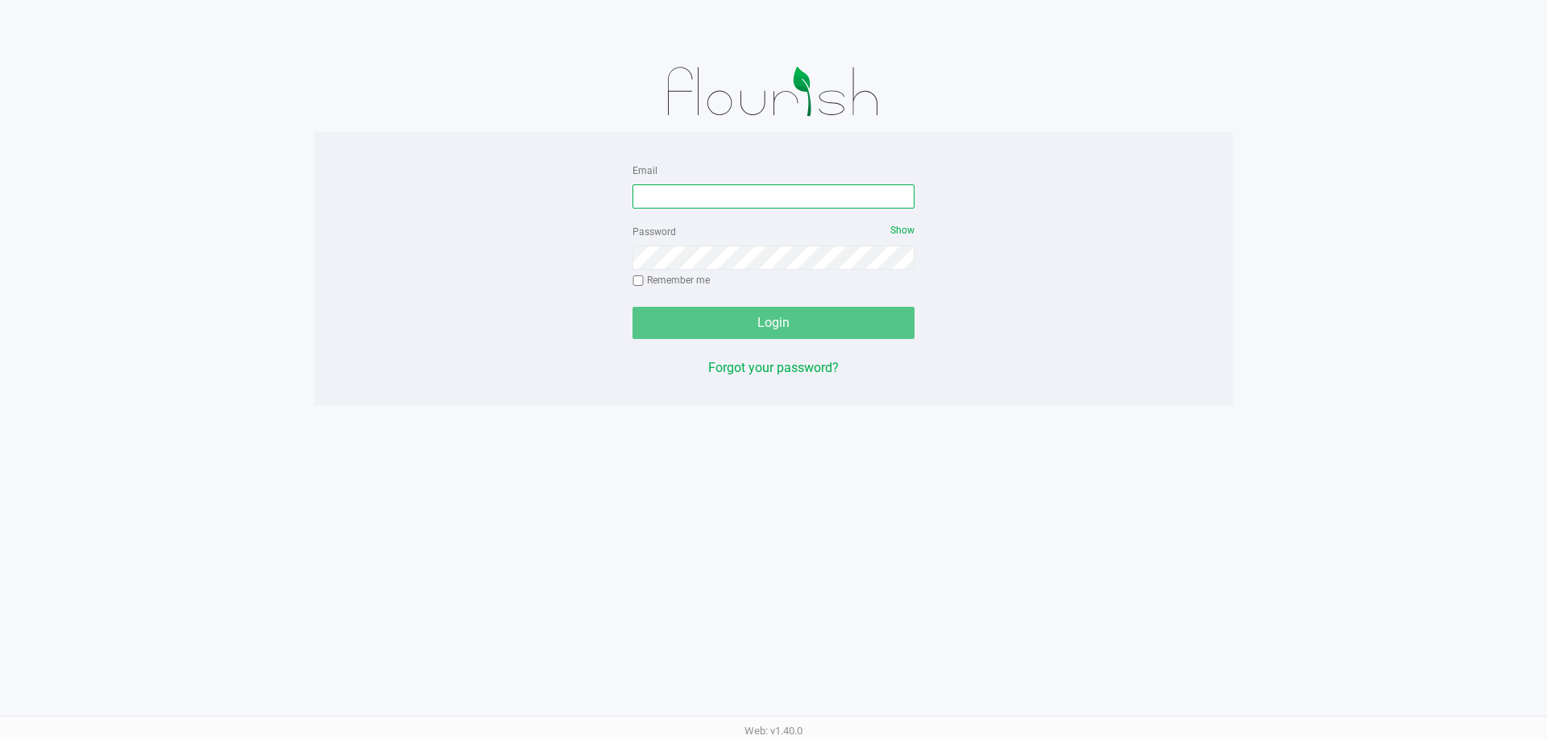
click at [660, 205] on input "Email" at bounding box center [773, 197] width 282 height 24
type input "[EMAIL_ADDRESS][DOMAIN_NAME]"
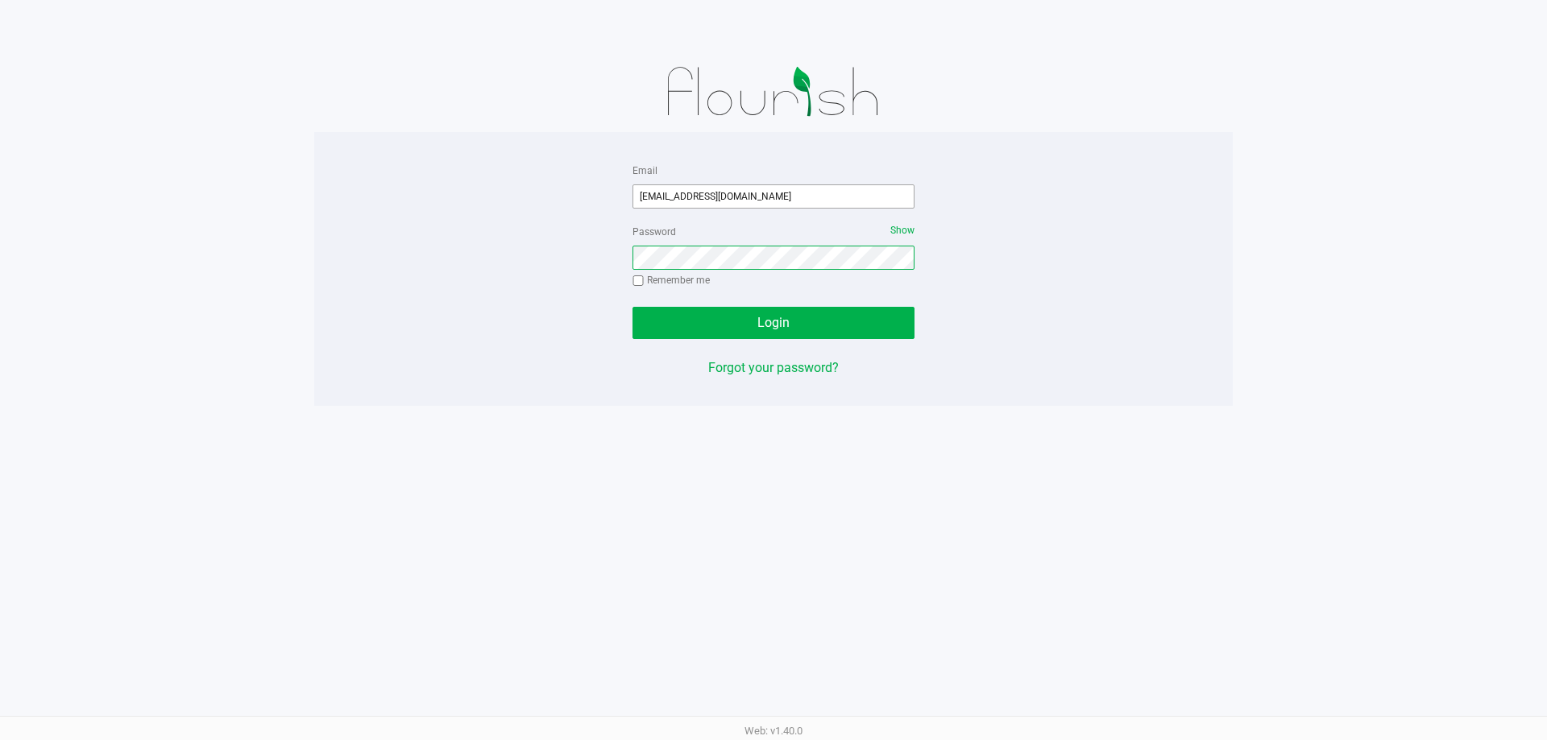
click at [632, 307] on button "Login" at bounding box center [773, 323] width 282 height 32
